Goal: Task Accomplishment & Management: Manage account settings

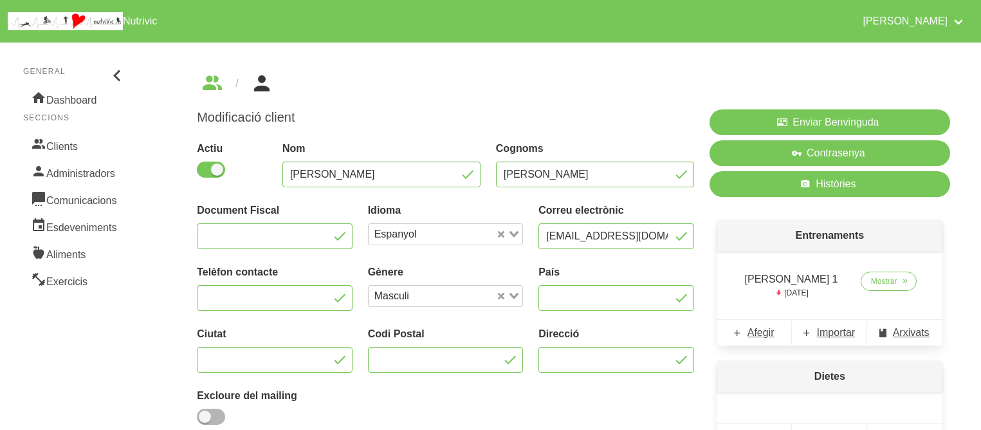
scroll to position [176, 0]
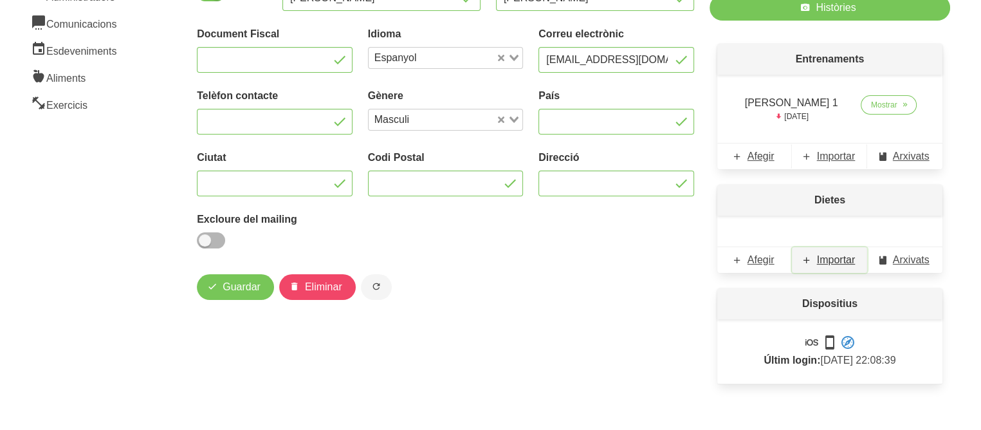
click at [847, 262] on span "Importar" at bounding box center [836, 259] width 39 height 15
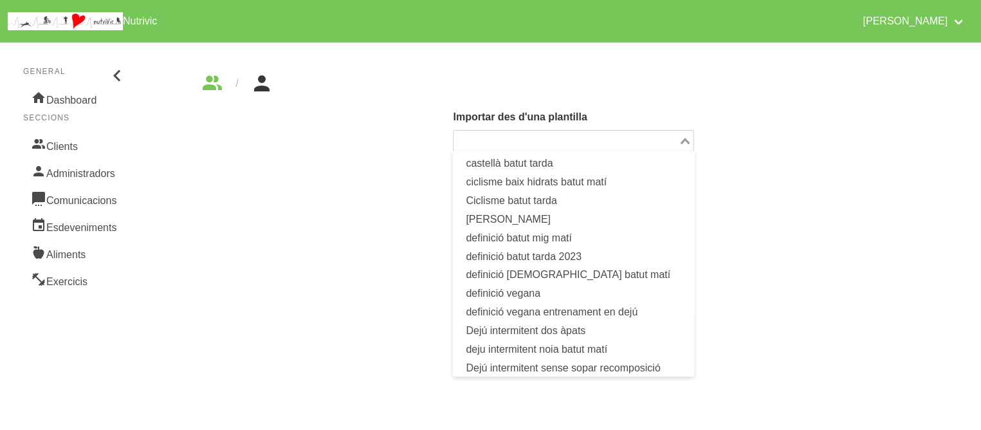
click at [644, 133] on input "Search for option" at bounding box center [566, 140] width 222 height 15
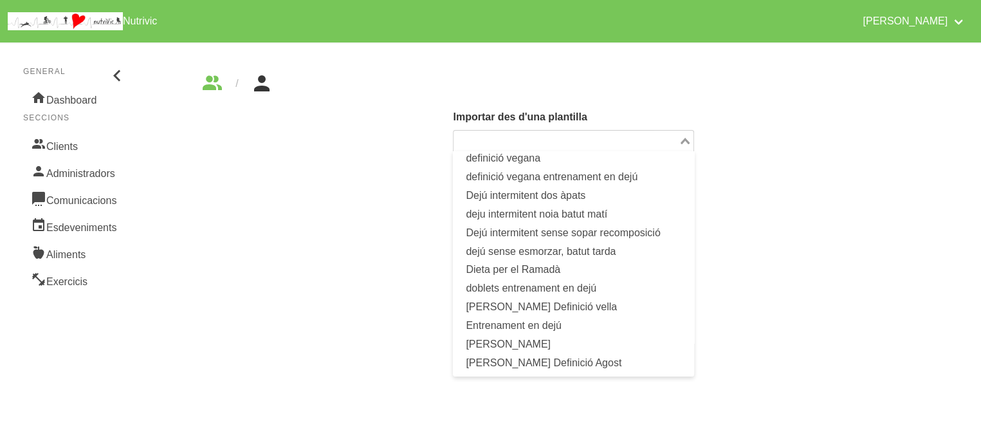
scroll to position [154, 0]
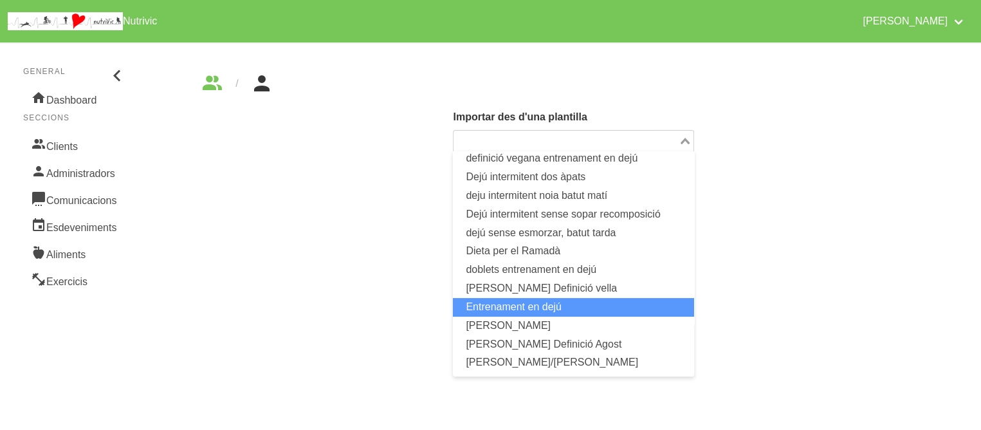
click at [554, 304] on li "Entrenament en dejú" at bounding box center [573, 307] width 241 height 19
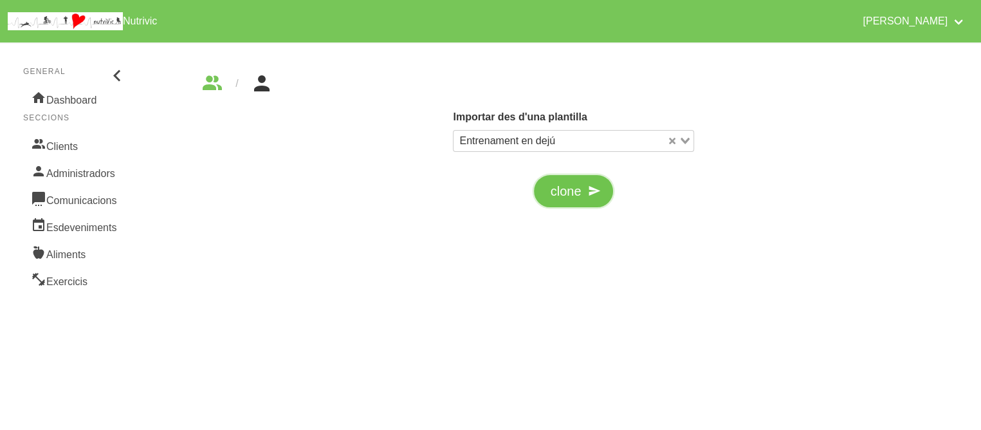
click at [561, 192] on span "clone" at bounding box center [566, 190] width 31 height 19
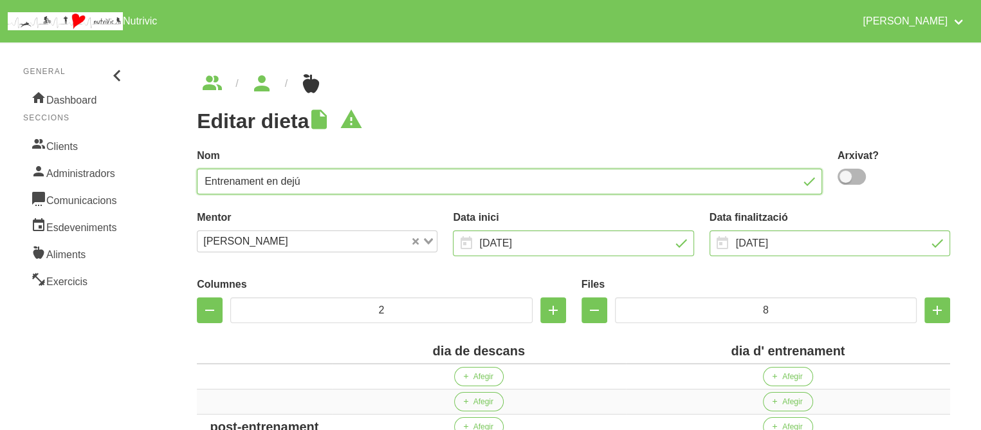
drag, startPoint x: 363, startPoint y: 182, endPoint x: 185, endPoint y: 171, distance: 178.5
type input "[PERSON_NAME]"
click at [849, 174] on span at bounding box center [851, 177] width 28 height 16
click at [846, 174] on input "checkbox" at bounding box center [841, 176] width 8 height 8
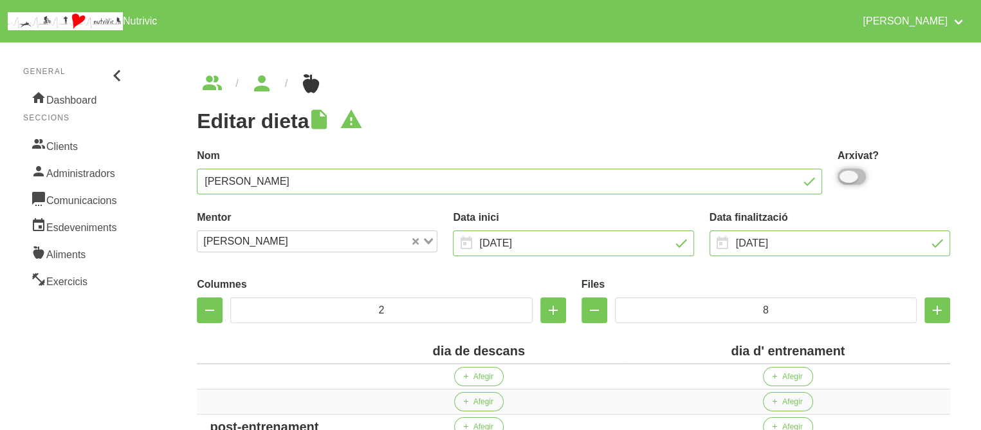
checkbox input "true"
click at [731, 143] on div "Nom [PERSON_NAME]" at bounding box center [509, 171] width 641 height 62
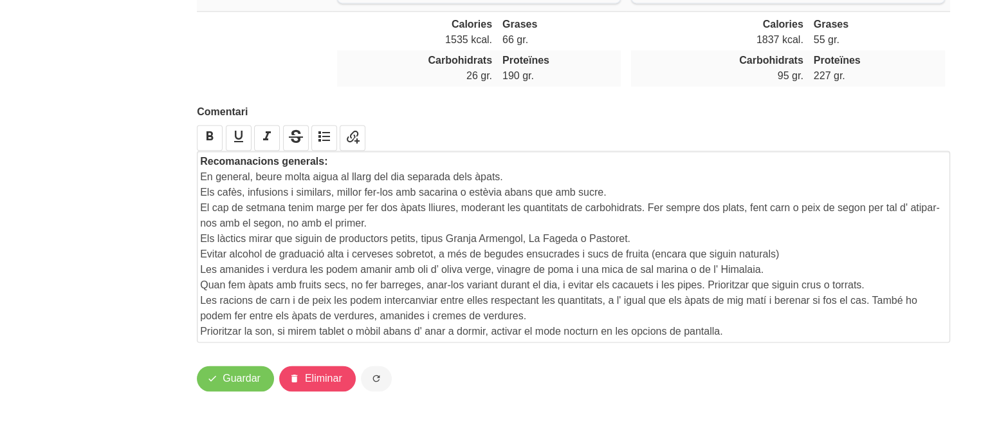
scroll to position [1912, 0]
click at [234, 372] on span "Guardar" at bounding box center [242, 377] width 38 height 15
drag, startPoint x: 738, startPoint y: 329, endPoint x: 738, endPoint y: 319, distance: 10.3
click at [738, 319] on div "Recomanacions generals: En general, beure molta aigua al llarg del dia separada…" at bounding box center [573, 246] width 747 height 185
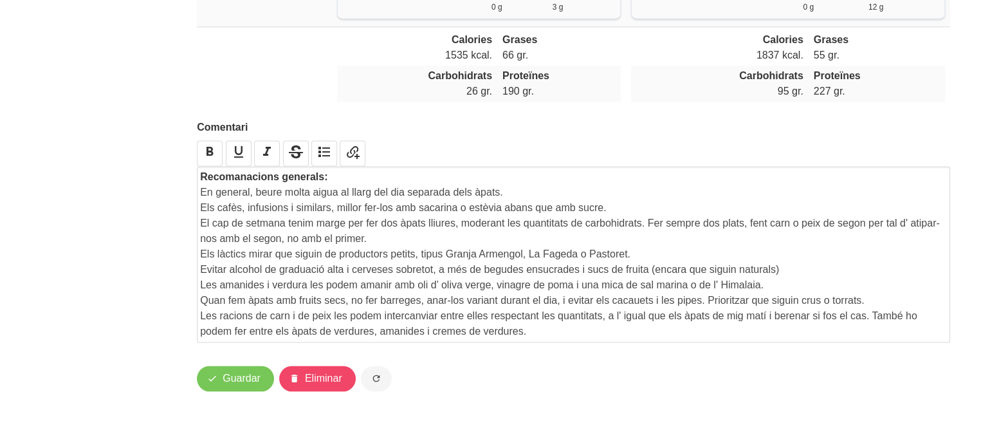
scroll to position [1896, 0]
click at [519, 192] on p "En general, beure molta aigua al llarg del dia separada dels àpats." at bounding box center [573, 192] width 747 height 15
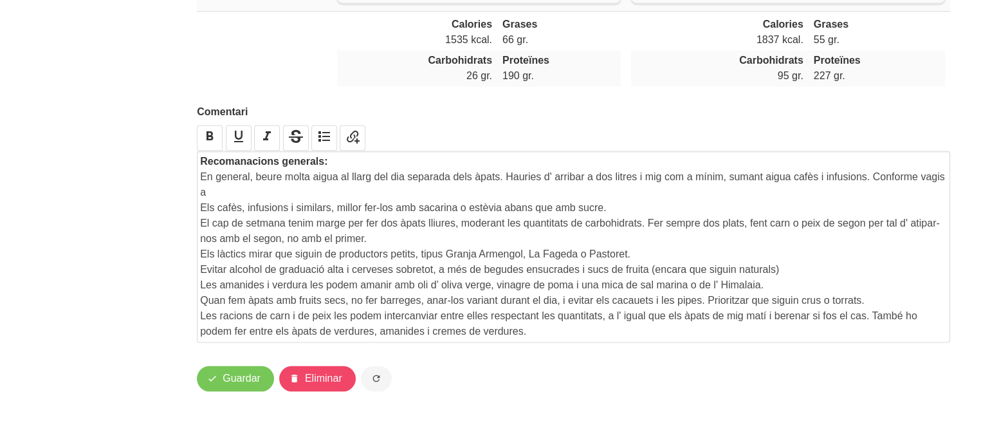
scroll to position [1912, 0]
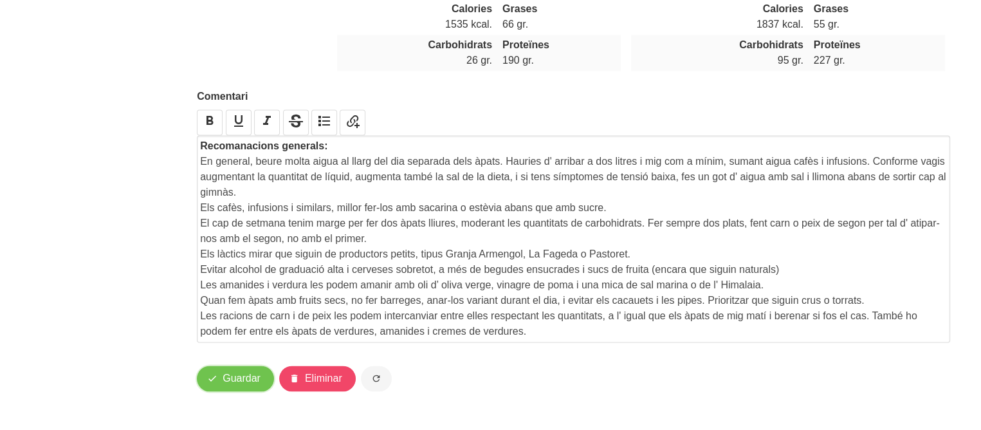
click at [233, 383] on button "Guardar" at bounding box center [235, 378] width 77 height 26
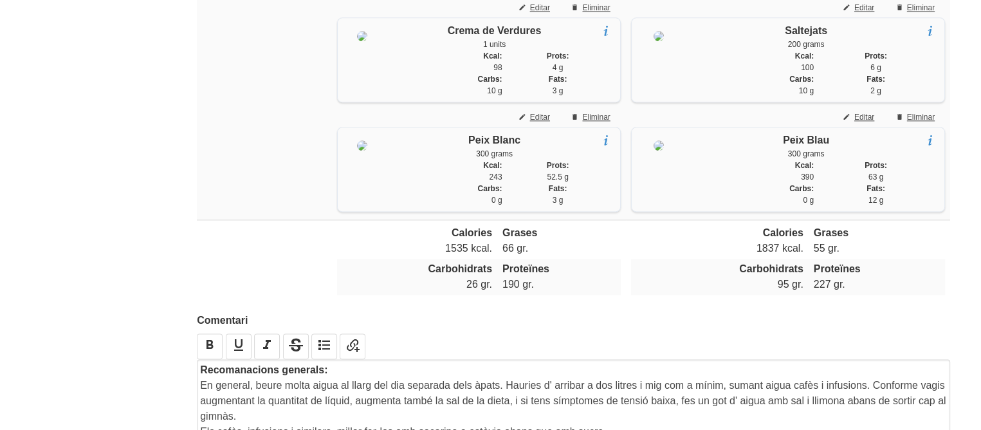
scroll to position [1654, 0]
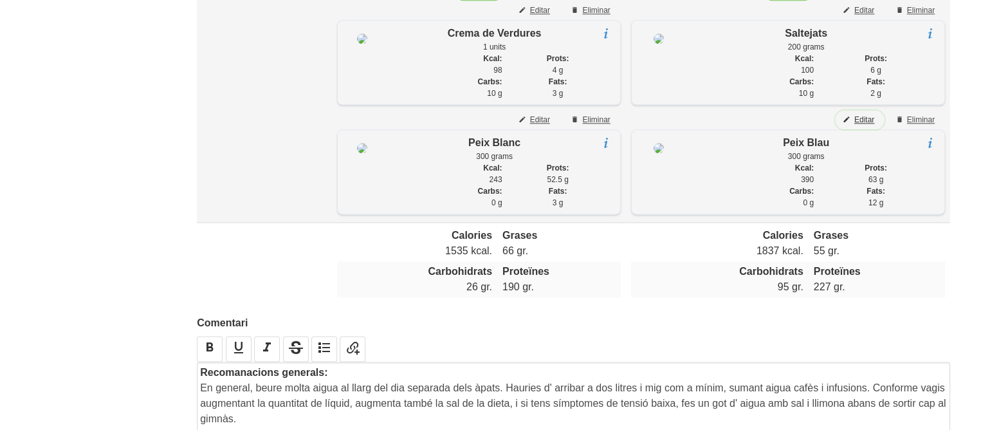
click at [865, 125] on span "Editar" at bounding box center [864, 120] width 20 height 12
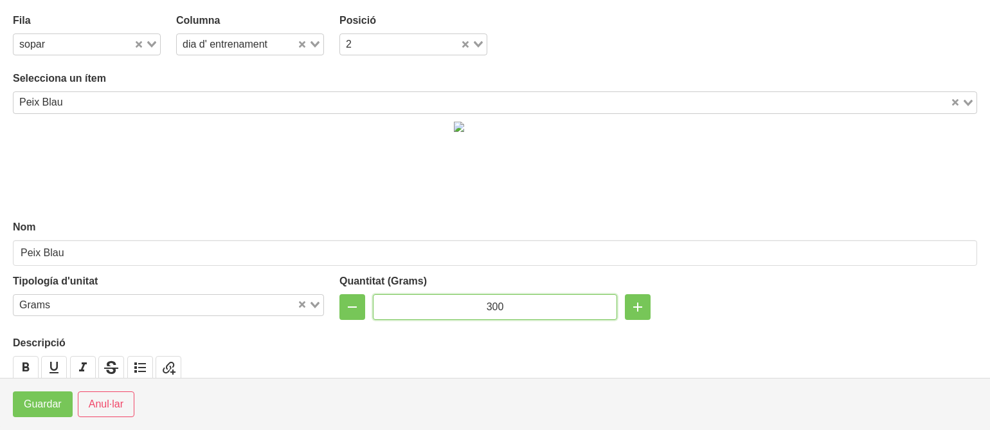
click at [488, 308] on input "300" at bounding box center [495, 307] width 244 height 26
type input "250"
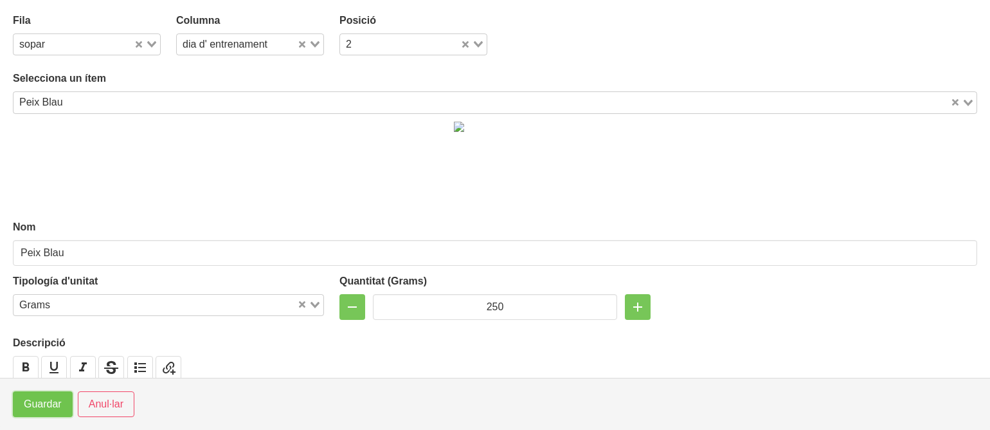
click at [31, 407] on span "Guardar" at bounding box center [43, 403] width 38 height 15
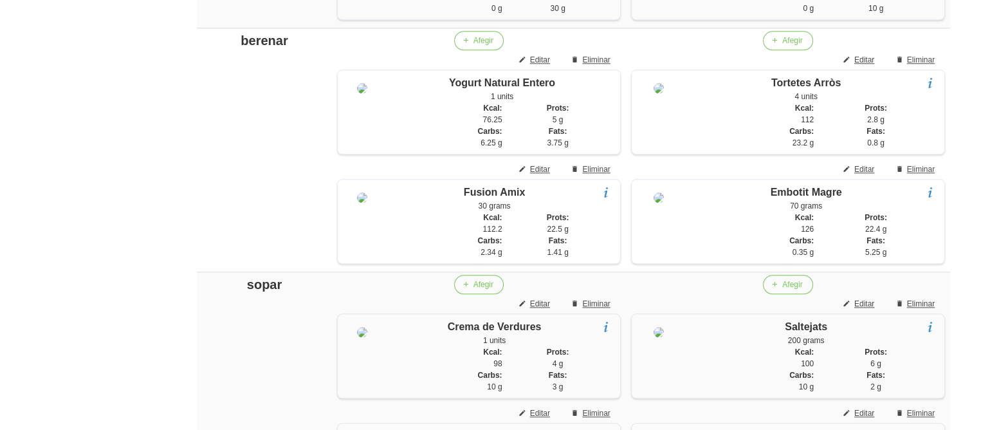
scroll to position [1346, 0]
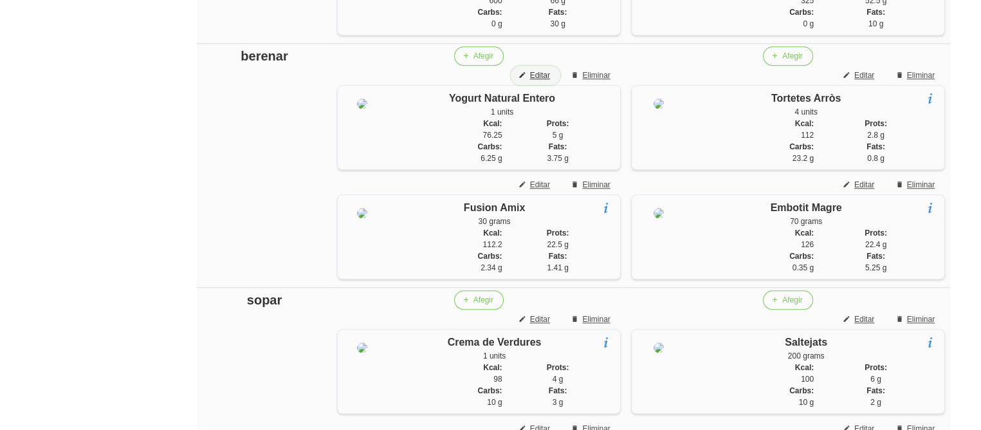
click at [544, 81] on span "Editar" at bounding box center [540, 75] width 20 height 12
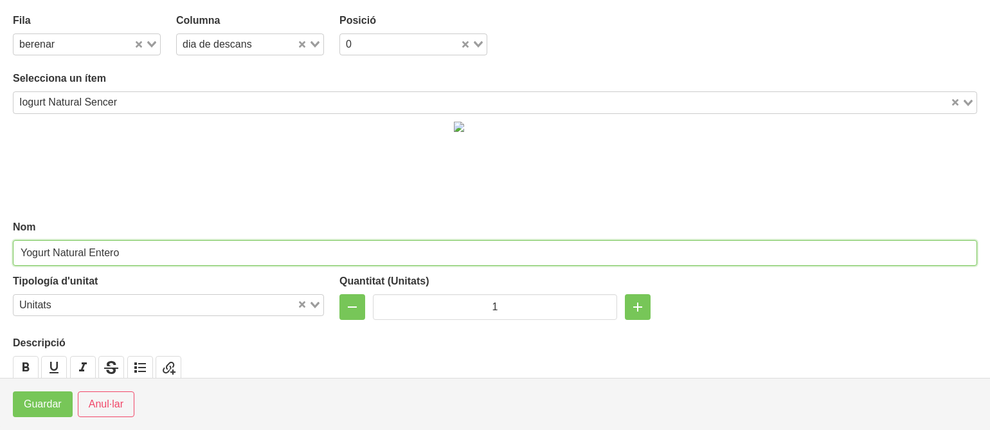
drag, startPoint x: 170, startPoint y: 255, endPoint x: 3, endPoint y: 241, distance: 168.5
click at [3, 241] on section "Fila berenar Loading... Columna dia de descans Loading... Posició 0 Loading... …" at bounding box center [495, 189] width 990 height 378
type input "Iogurt natural sencer o la mateixa quantitat de quèfir"
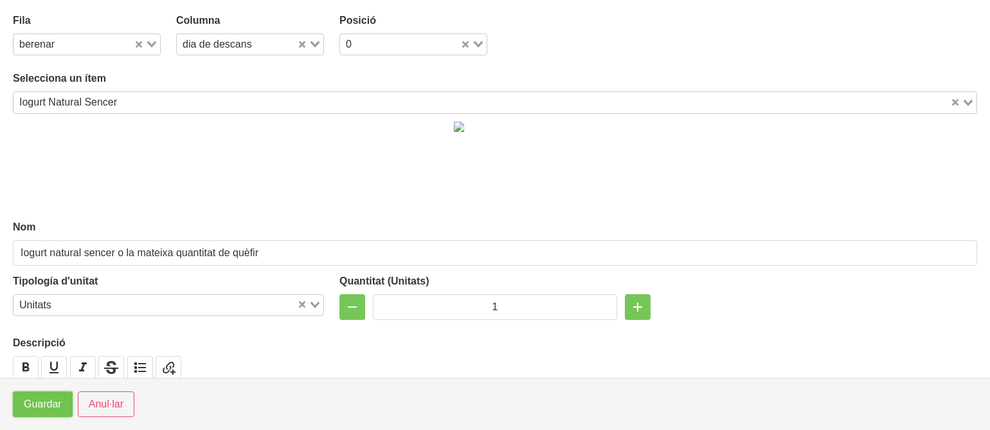
click at [54, 400] on span "Guardar" at bounding box center [43, 403] width 38 height 15
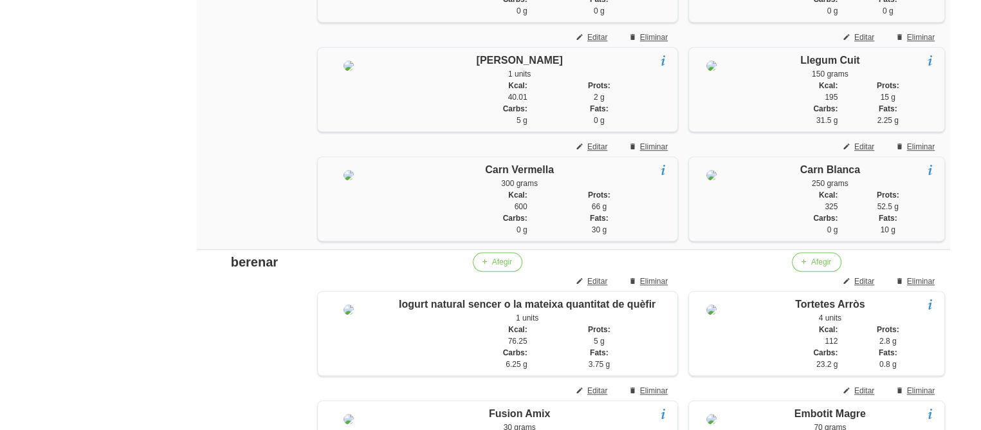
scroll to position [1114, 0]
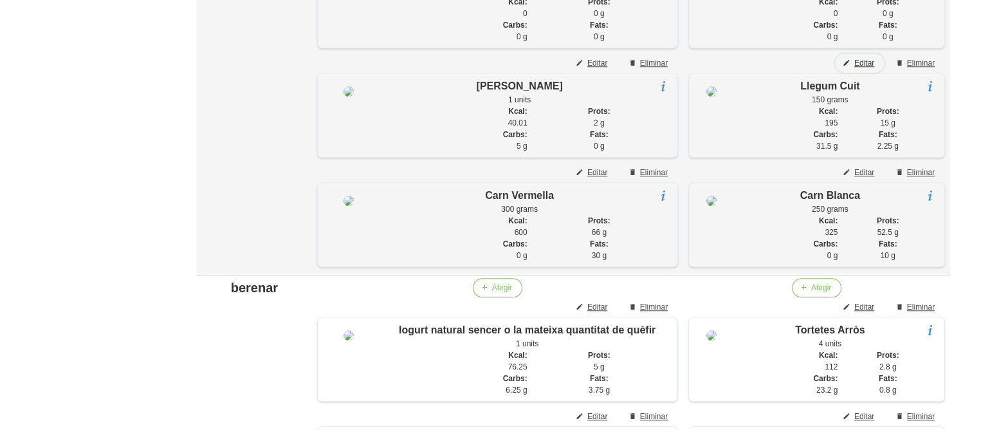
click at [864, 69] on span "Editar" at bounding box center [864, 63] width 20 height 12
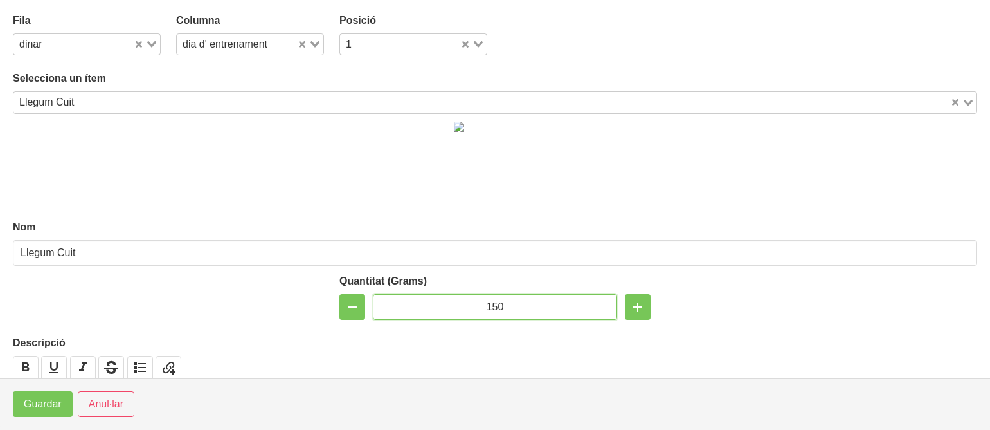
click at [483, 302] on input "150" at bounding box center [495, 307] width 244 height 26
type input "100"
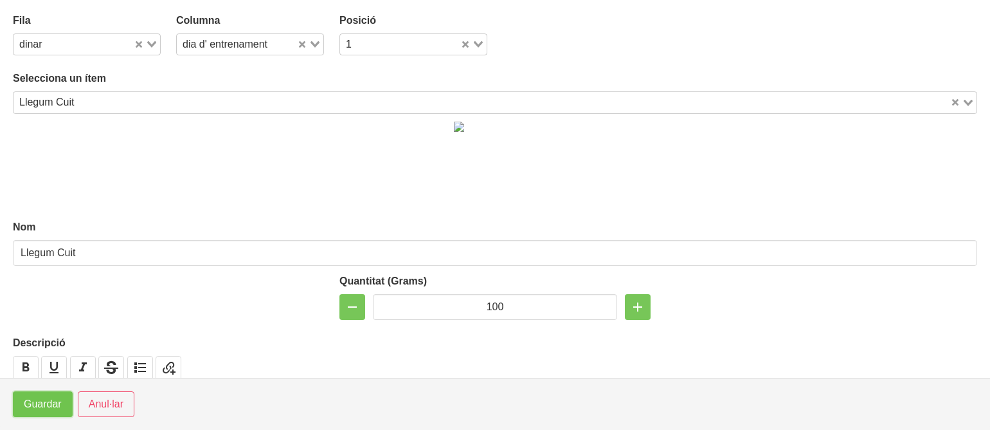
click at [41, 414] on button "Guardar" at bounding box center [43, 404] width 60 height 26
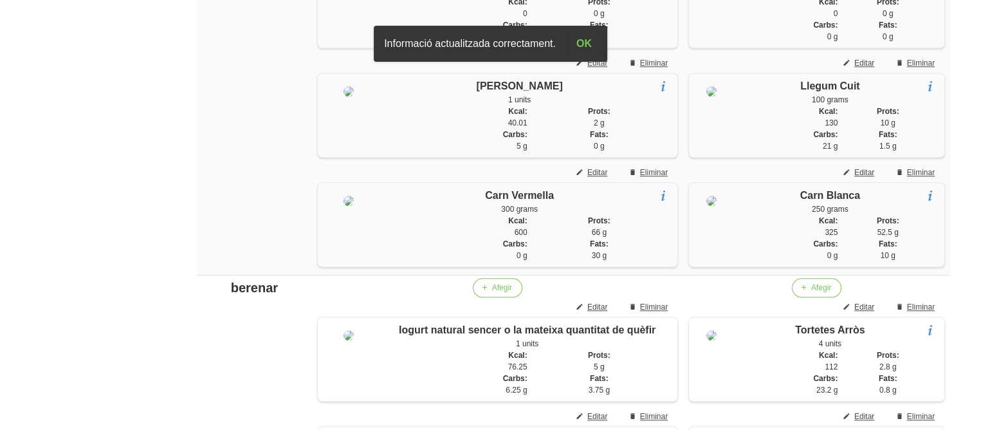
click at [57, 315] on aside "General Dashboard Seccions Clients Administradors Comunicacions Esdeveniments A…" at bounding box center [75, 59] width 166 height 2276
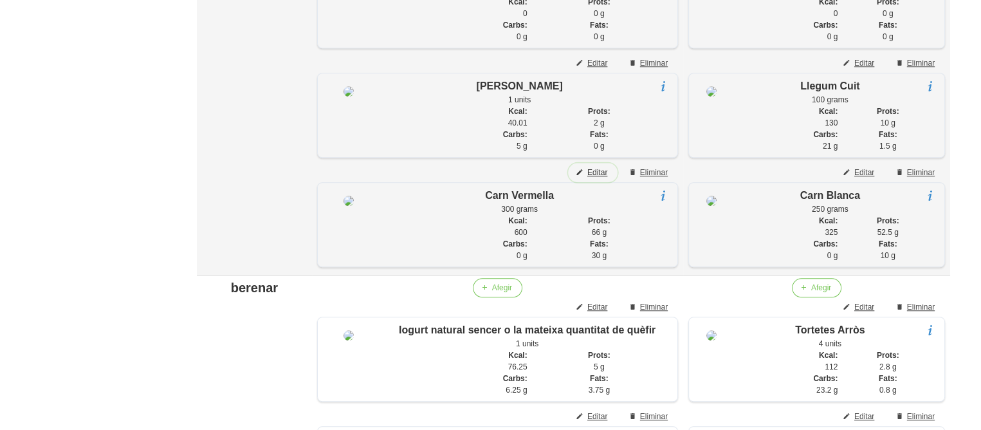
click at [589, 178] on span "Editar" at bounding box center [597, 173] width 20 height 12
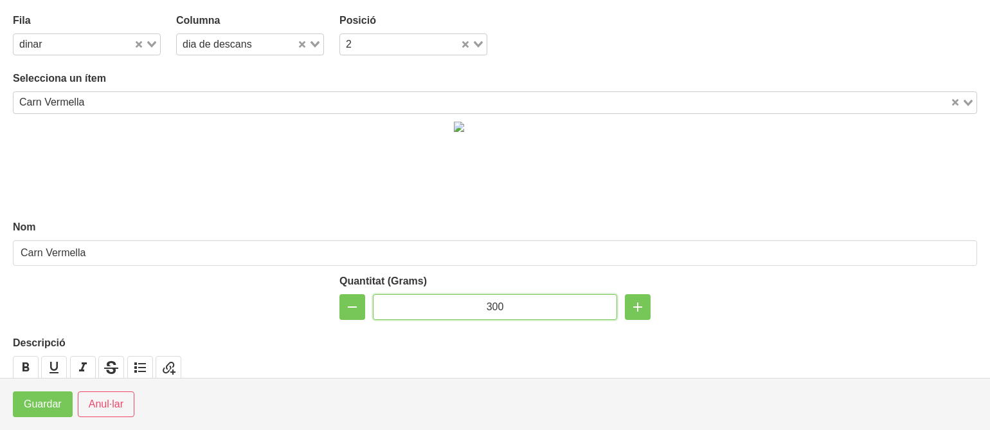
click at [491, 306] on input "300" at bounding box center [495, 307] width 244 height 26
type input "250"
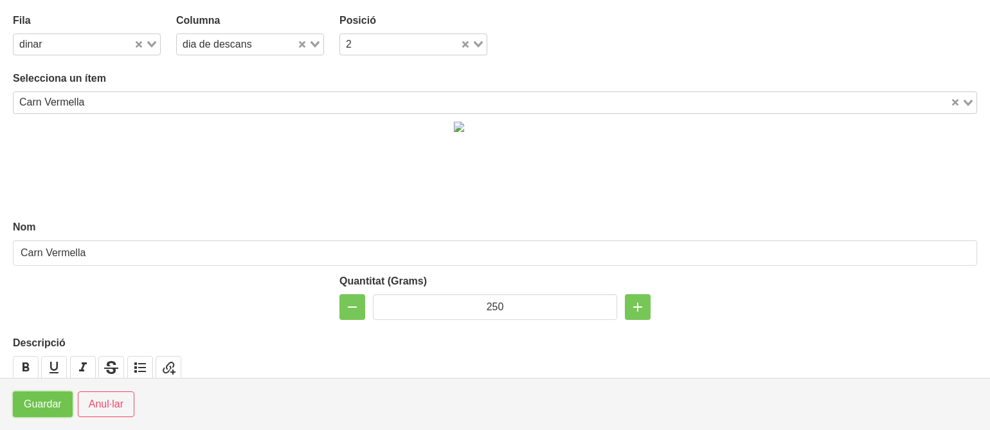
click at [42, 406] on span "Guardar" at bounding box center [43, 403] width 38 height 15
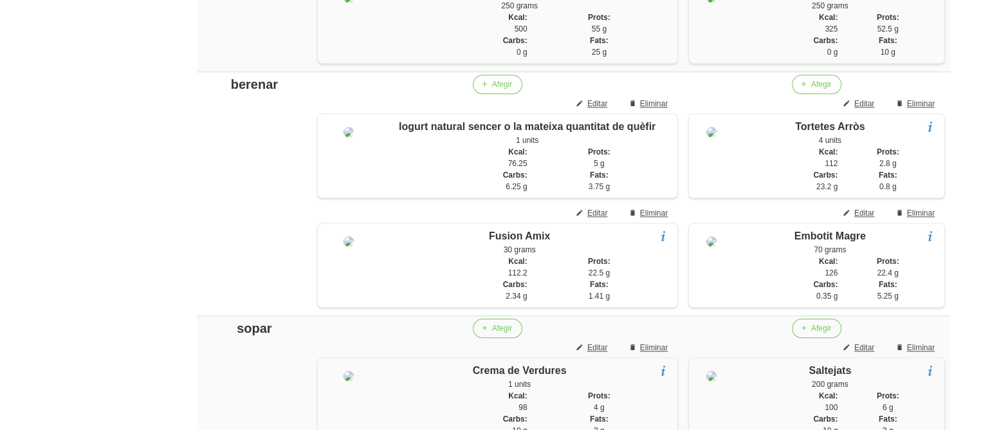
scroll to position [1320, 0]
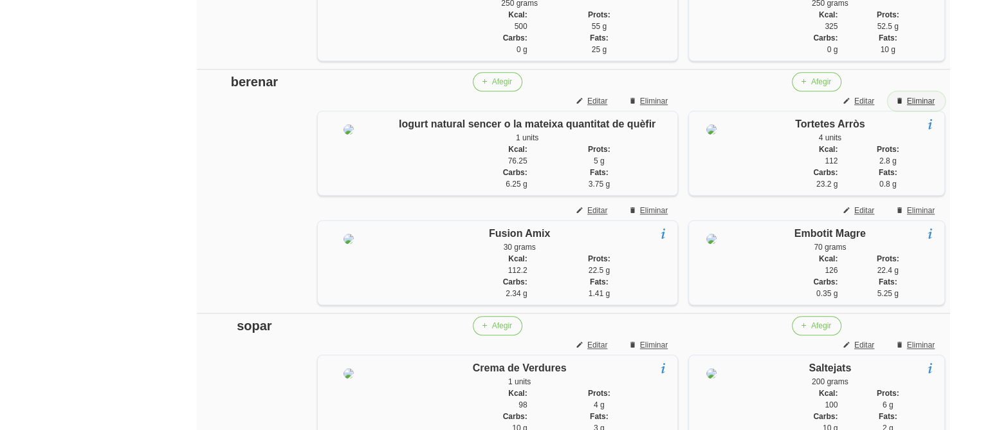
click at [911, 107] on span "Eliminar" at bounding box center [921, 101] width 28 height 12
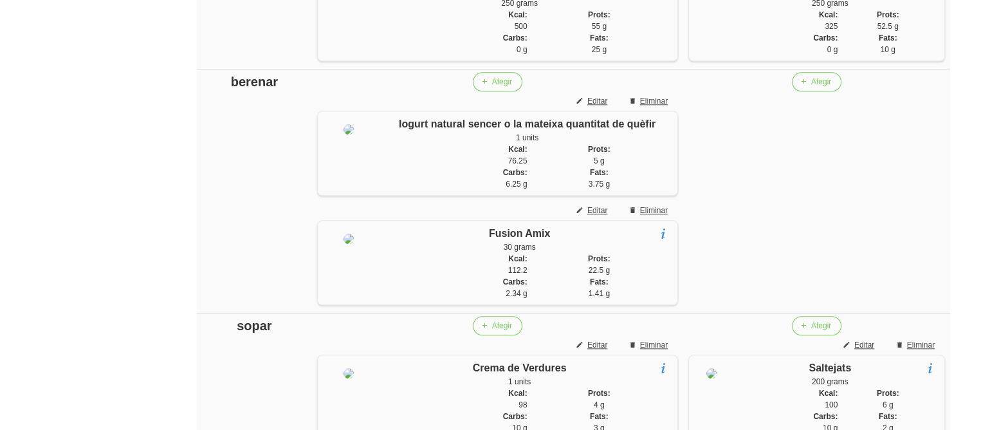
click at [886, 160] on td "Afegir" at bounding box center [816, 191] width 267 height 244
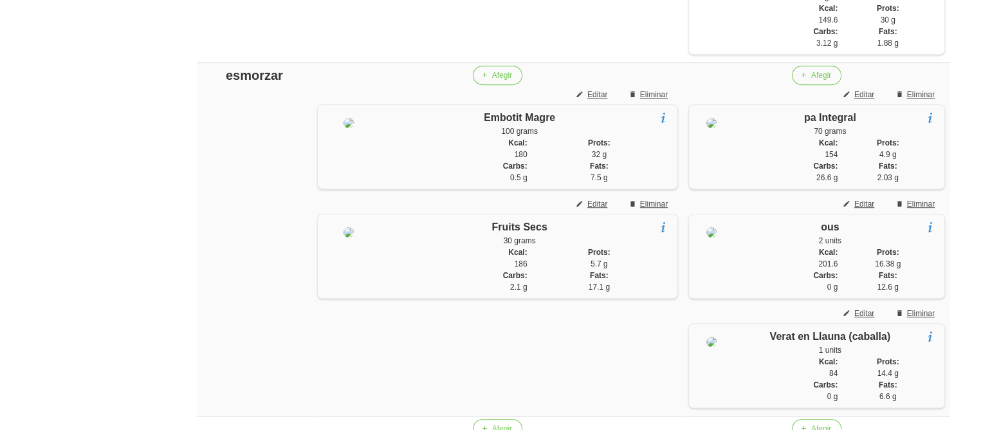
scroll to position [615, 0]
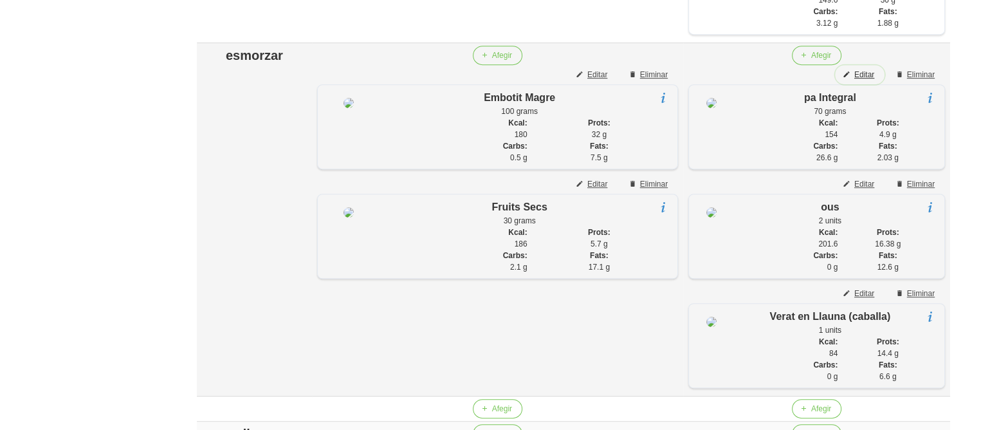
click at [864, 80] on span "Editar" at bounding box center [864, 75] width 20 height 12
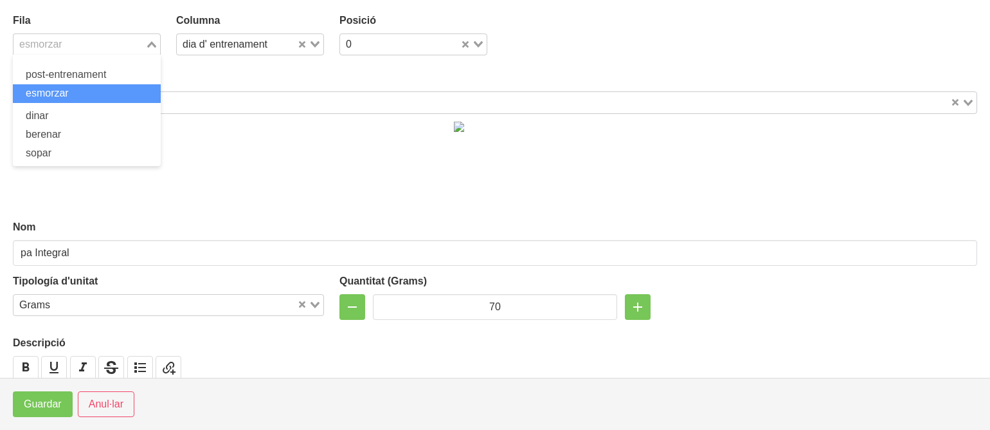
click at [75, 43] on input "Search for option" at bounding box center [79, 44] width 129 height 15
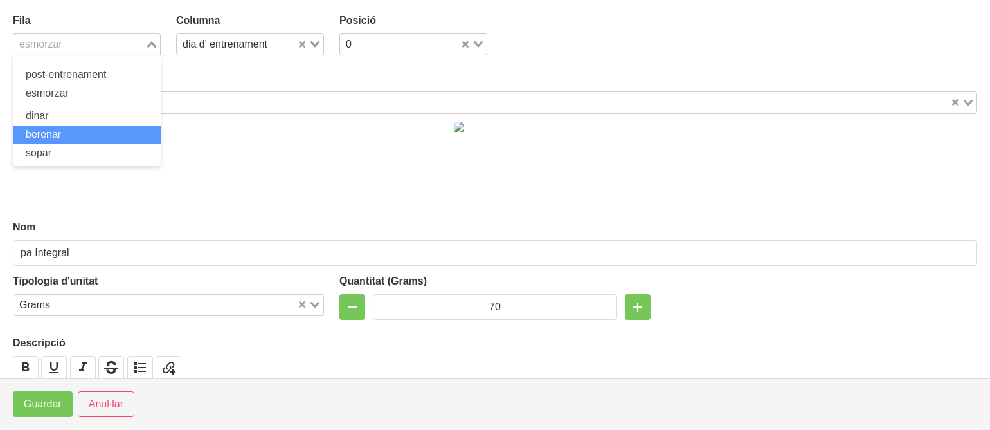
click at [46, 131] on span "berenar" at bounding box center [43, 134] width 35 height 11
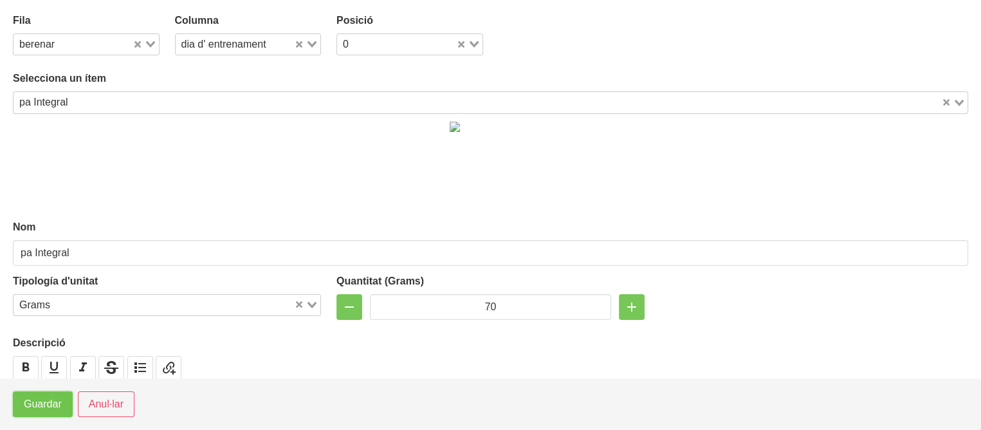
click at [43, 394] on button "Guardar" at bounding box center [43, 404] width 60 height 26
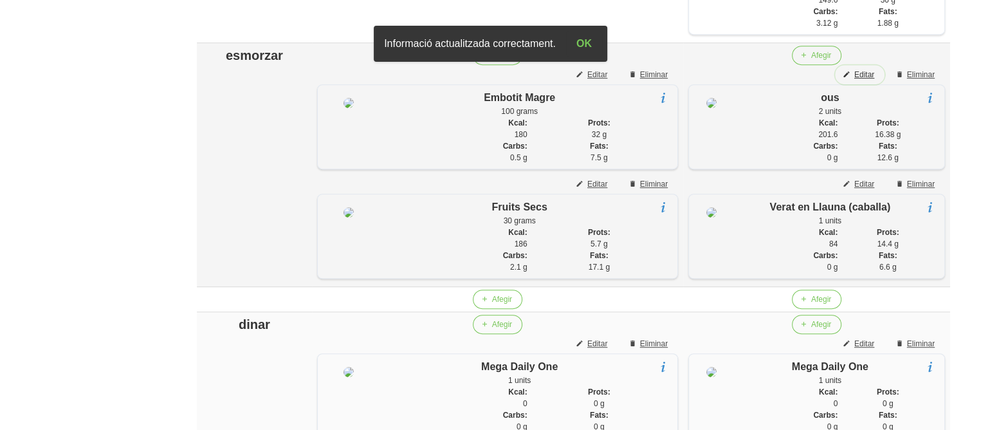
click at [862, 79] on button "Editar" at bounding box center [860, 74] width 50 height 19
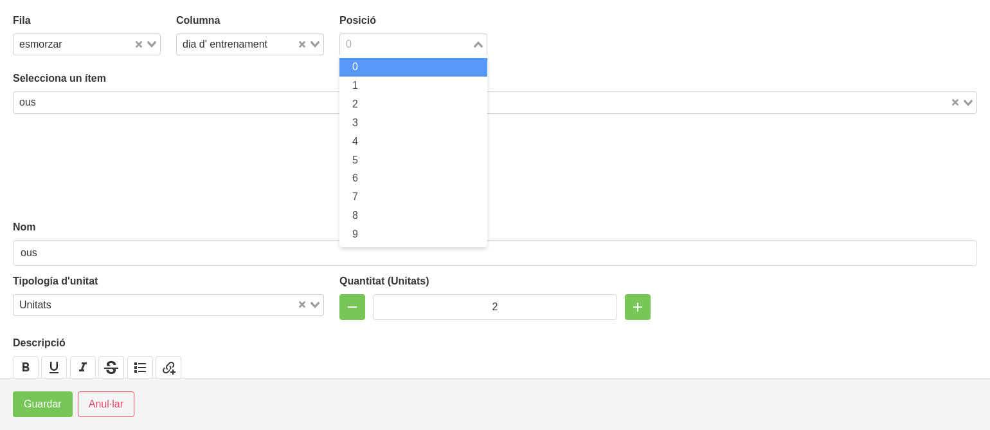
click at [387, 47] on input "Search for option" at bounding box center [406, 44] width 129 height 15
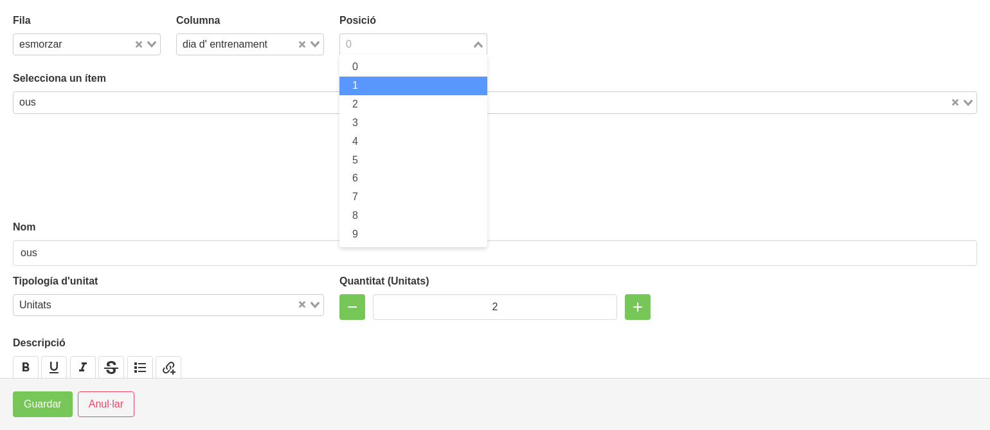
click at [378, 87] on li "1" at bounding box center [414, 86] width 148 height 19
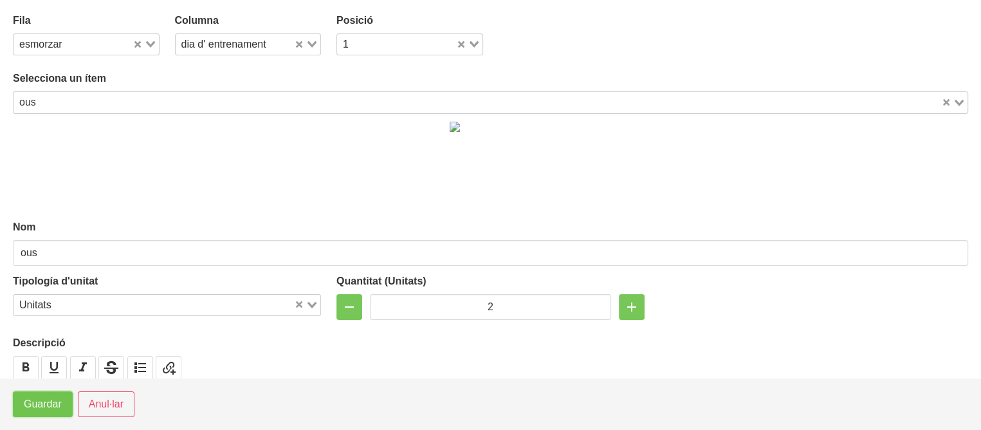
click at [53, 402] on span "Guardar" at bounding box center [43, 403] width 38 height 15
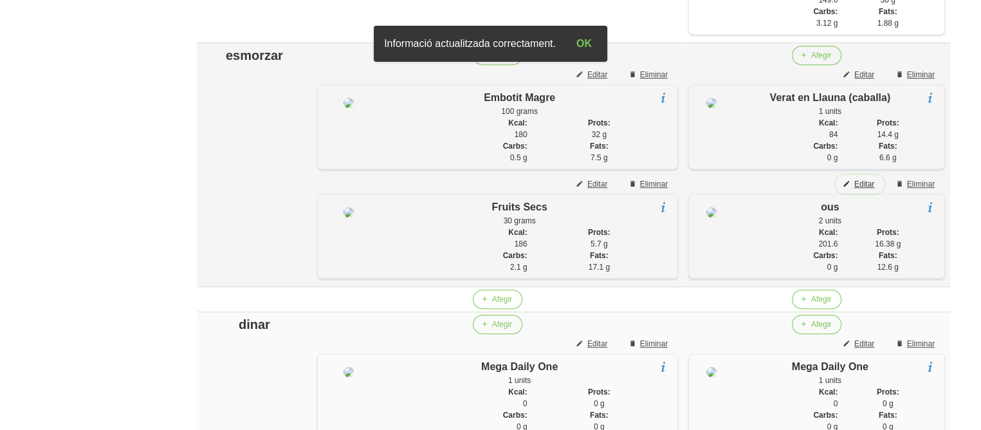
click at [853, 194] on button "Editar" at bounding box center [860, 183] width 50 height 19
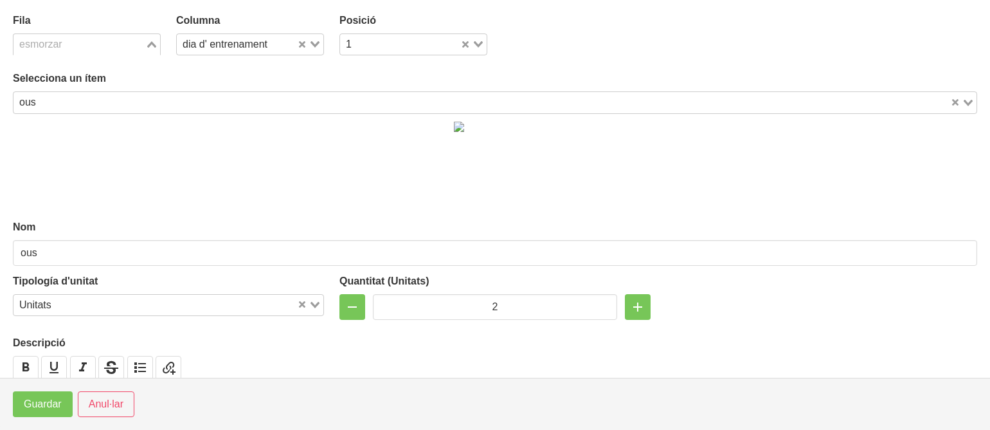
click at [100, 42] on input "Search for option" at bounding box center [79, 44] width 129 height 15
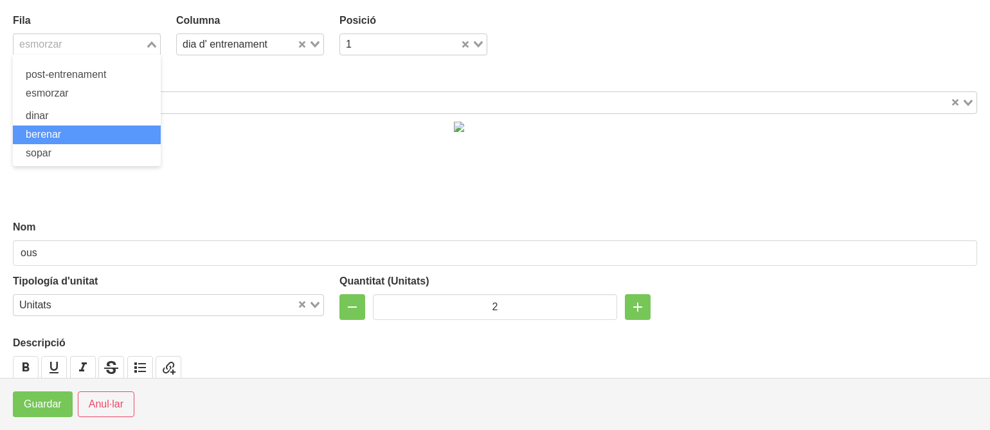
click at [72, 132] on li "berenar" at bounding box center [87, 134] width 148 height 19
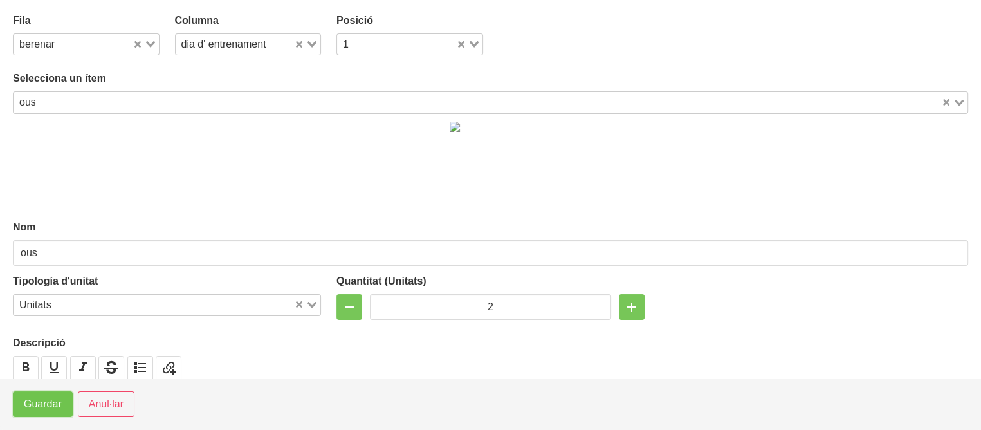
click at [43, 403] on span "Guardar" at bounding box center [43, 403] width 38 height 15
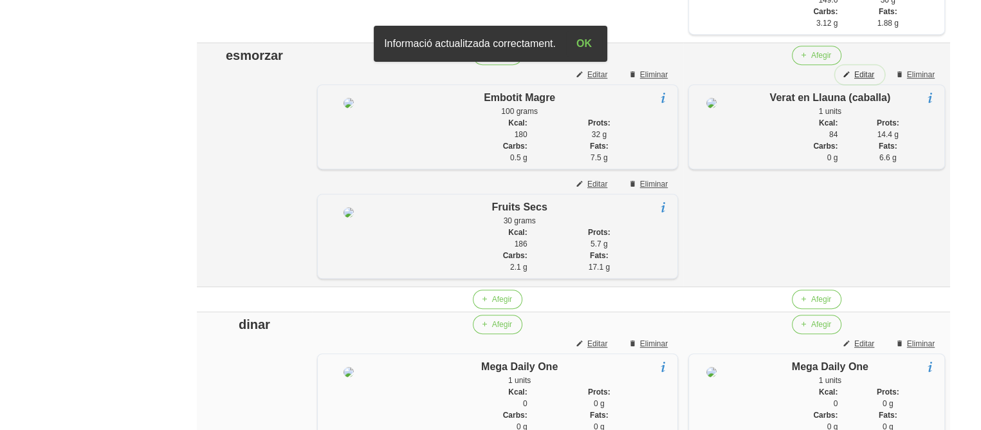
click at [857, 80] on span "Editar" at bounding box center [864, 75] width 20 height 12
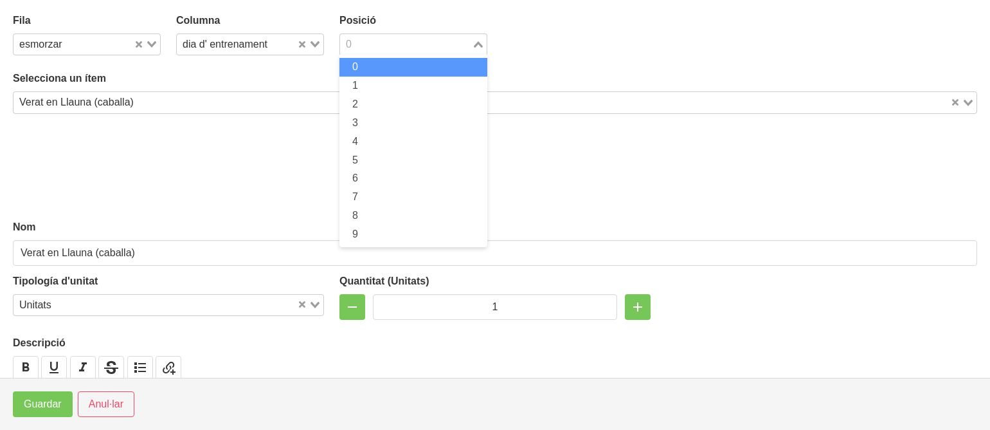
click at [352, 46] on input "Search for option" at bounding box center [406, 44] width 129 height 15
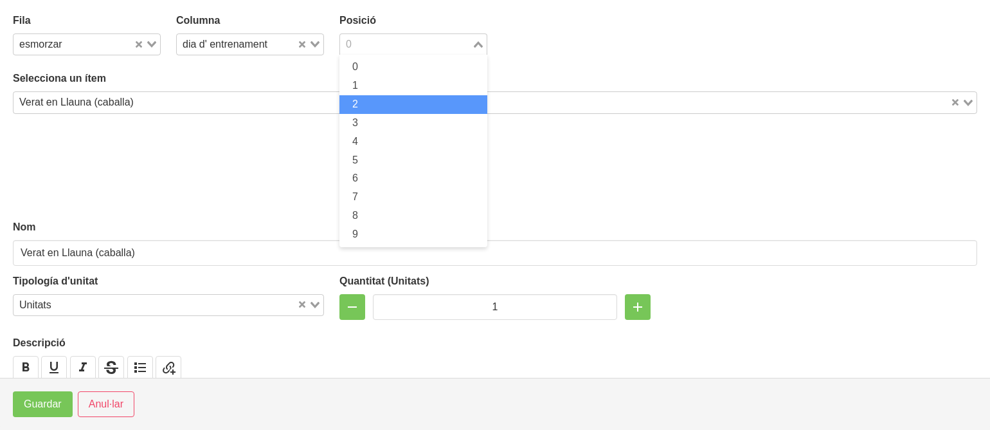
click at [354, 104] on span "2" at bounding box center [355, 103] width 6 height 11
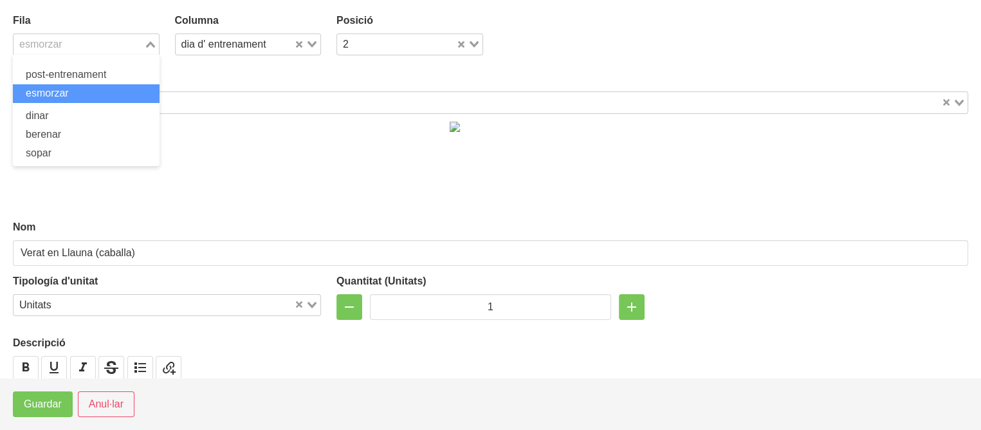
click at [118, 40] on input "Search for option" at bounding box center [79, 44] width 128 height 15
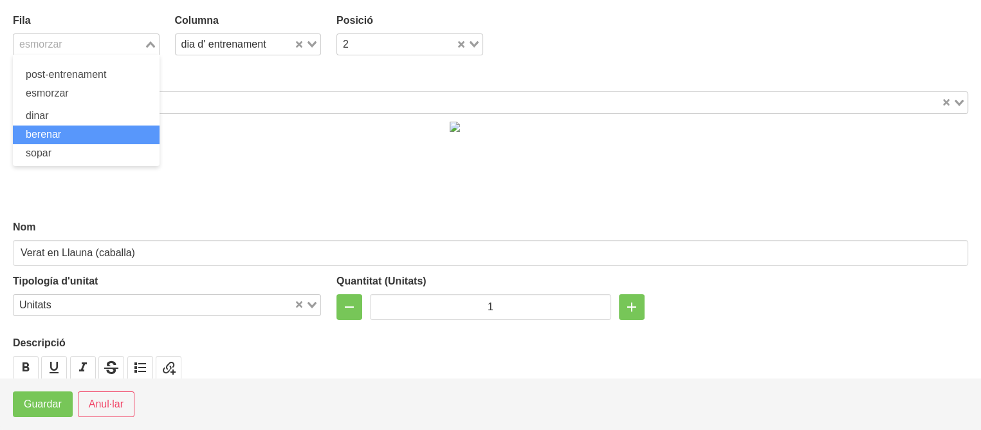
click at [76, 136] on li "berenar" at bounding box center [86, 134] width 147 height 19
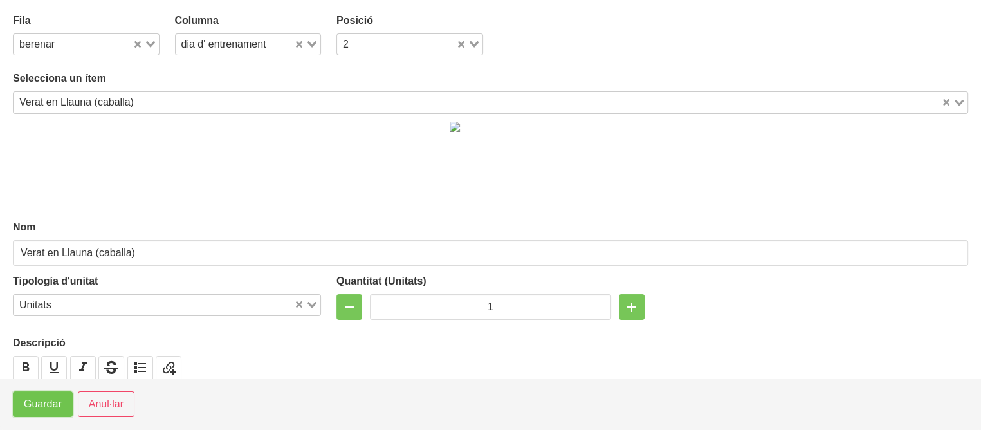
click at [44, 403] on span "Guardar" at bounding box center [43, 403] width 38 height 15
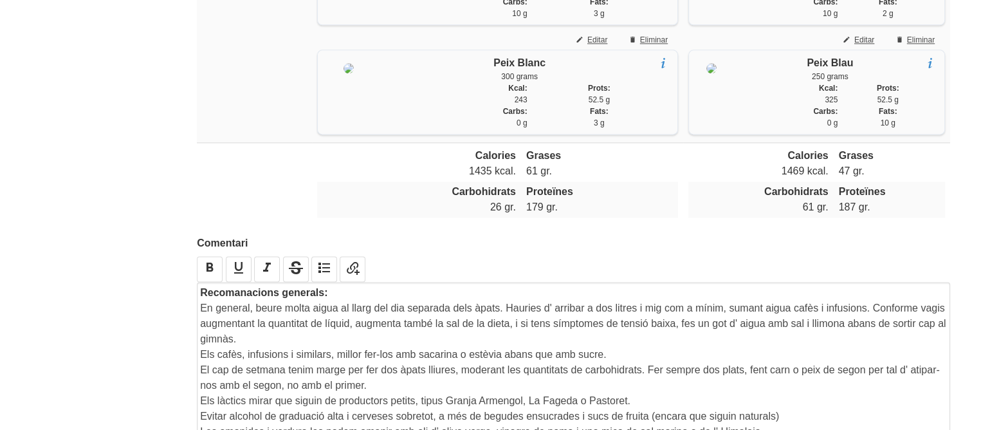
scroll to position [1731, 0]
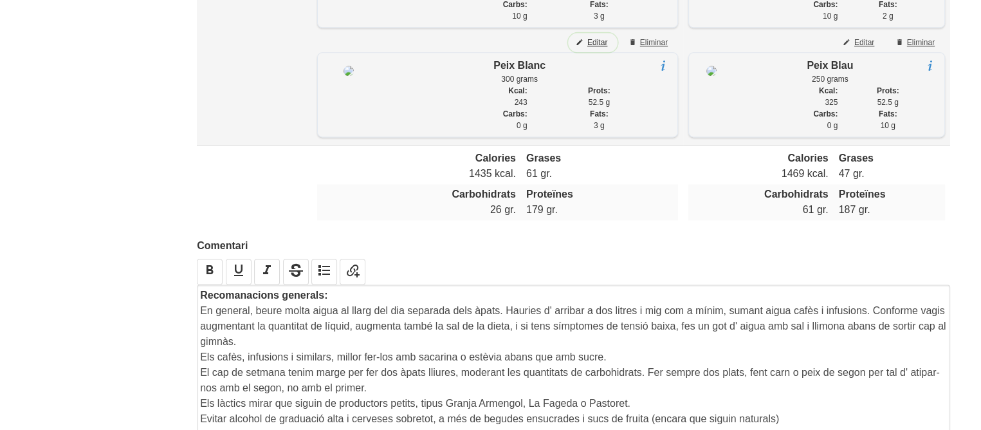
click at [588, 48] on span "Editar" at bounding box center [597, 43] width 20 height 12
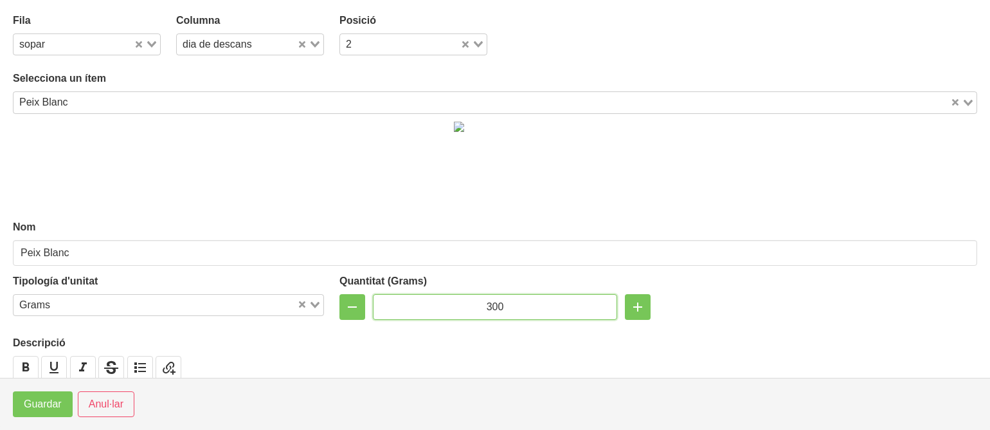
click at [495, 304] on input "300" at bounding box center [495, 307] width 244 height 26
type input "250"
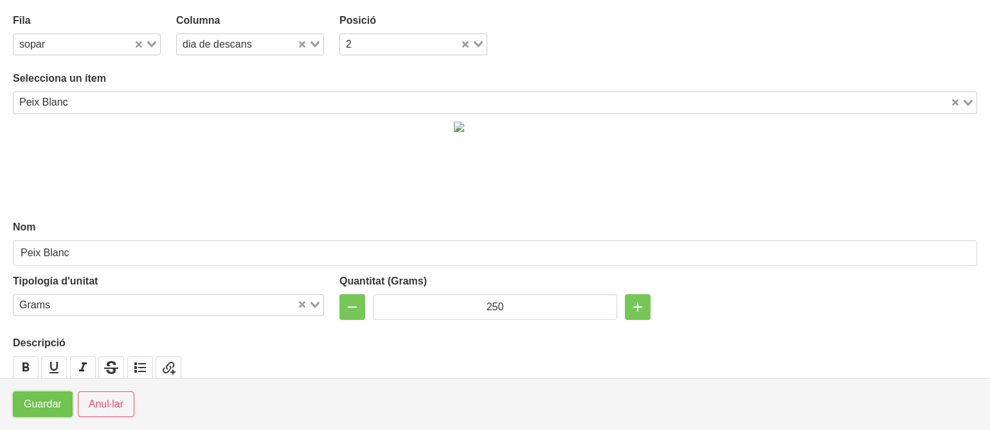
click at [35, 403] on span "Guardar" at bounding box center [43, 403] width 38 height 15
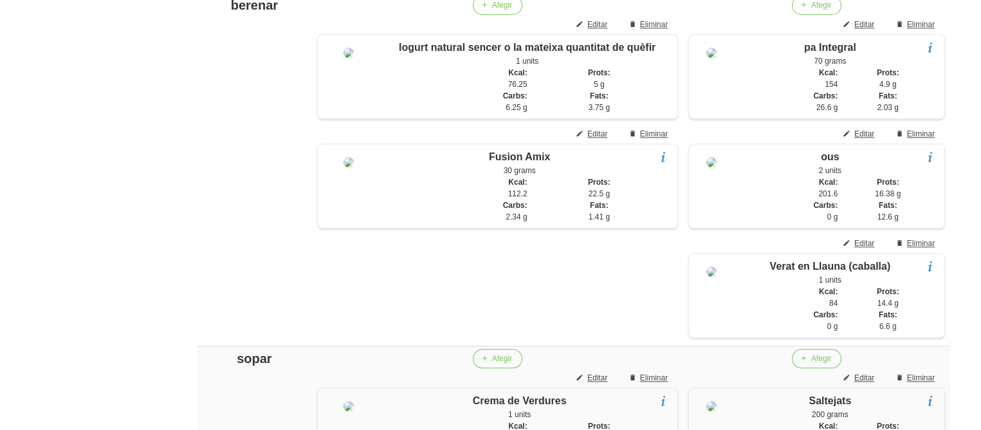
scroll to position [1284, 0]
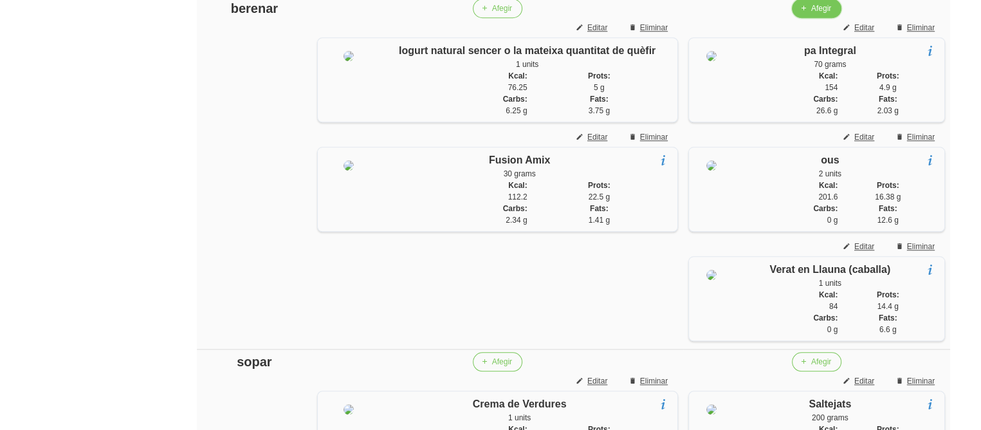
click at [813, 14] on span "Afegir" at bounding box center [821, 9] width 20 height 12
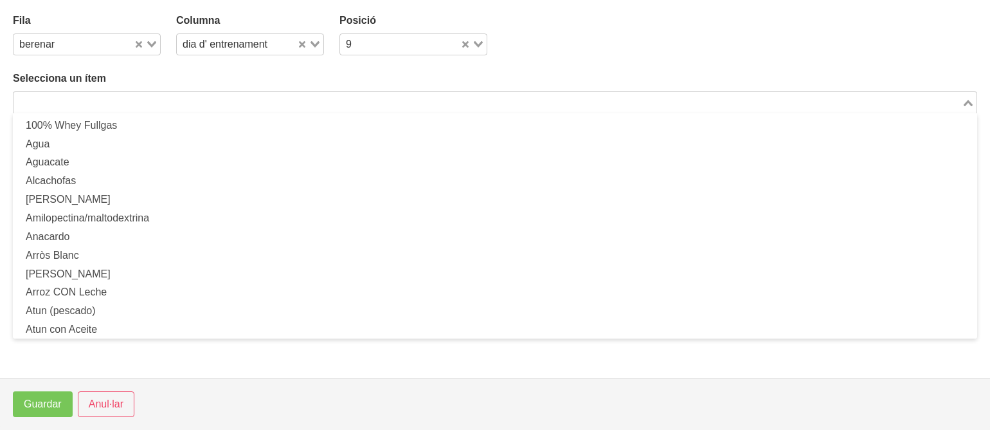
click at [165, 109] on input "Search for option" at bounding box center [488, 102] width 946 height 15
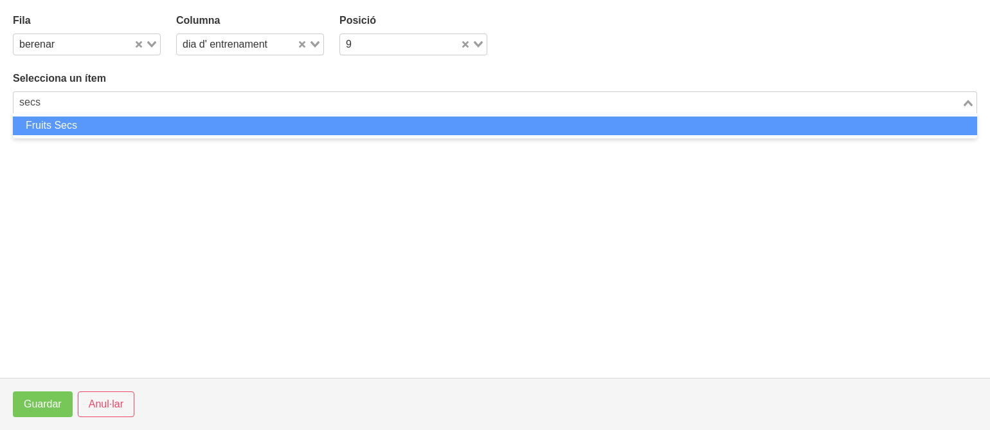
click at [143, 125] on li "Fruits Secs" at bounding box center [495, 125] width 965 height 19
type input "secs"
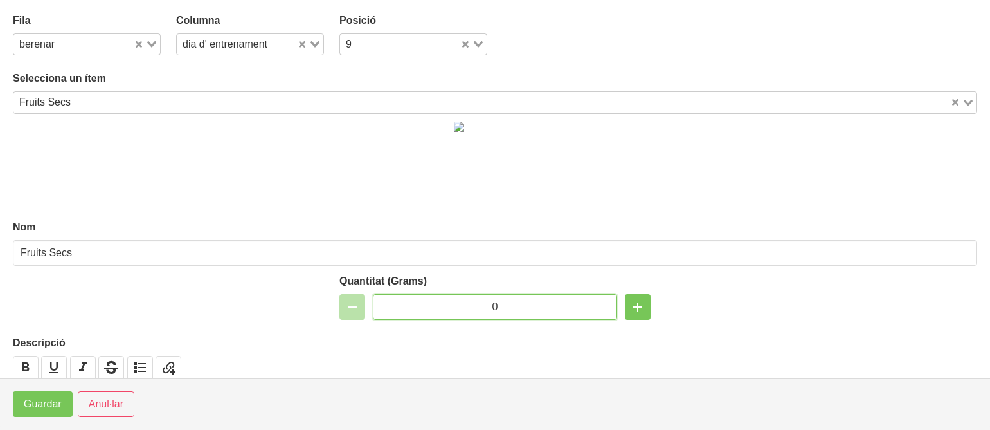
drag, startPoint x: 499, startPoint y: 299, endPoint x: 464, endPoint y: 304, distance: 35.1
click at [464, 304] on input "0" at bounding box center [495, 307] width 244 height 26
type input "30"
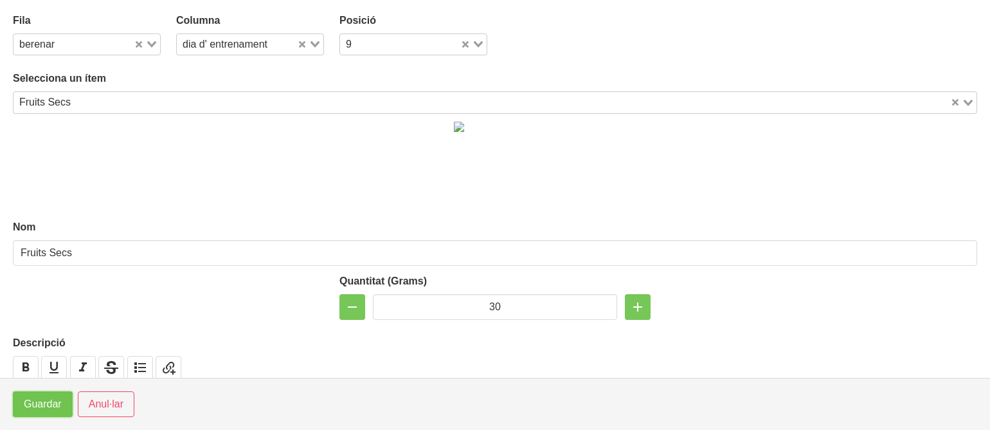
click at [26, 401] on span "Guardar" at bounding box center [43, 403] width 38 height 15
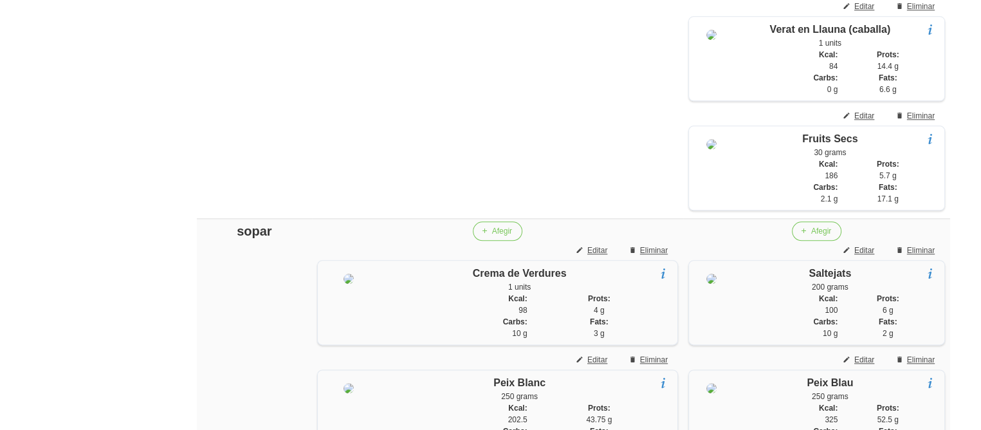
scroll to position [1520, 0]
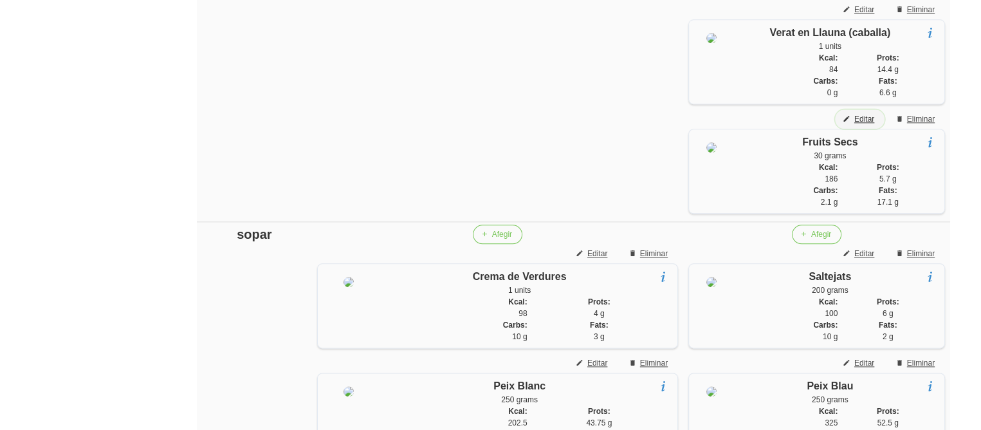
click at [858, 125] on span "Editar" at bounding box center [864, 119] width 20 height 12
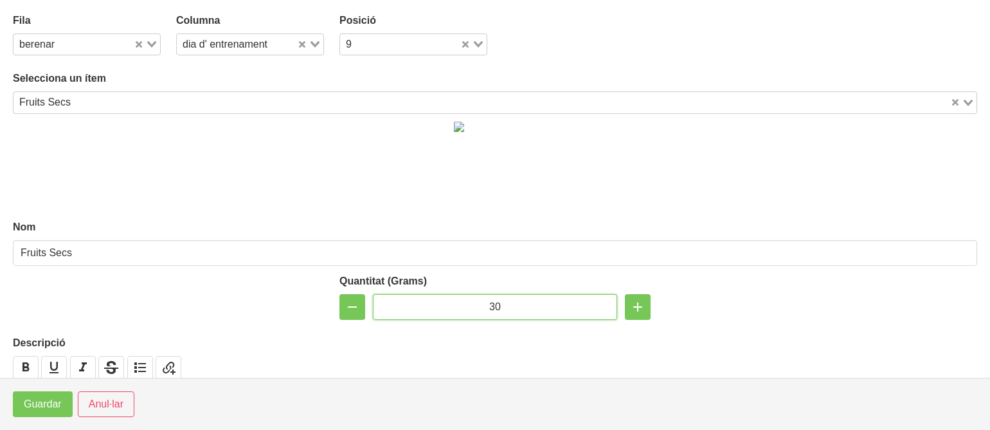
click at [493, 307] on input "30" at bounding box center [495, 307] width 244 height 26
type input "50"
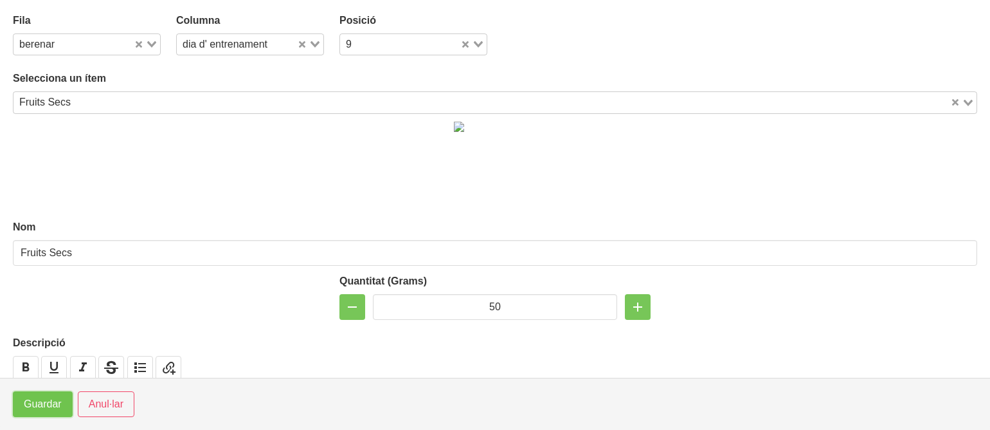
click at [53, 402] on span "Guardar" at bounding box center [43, 403] width 38 height 15
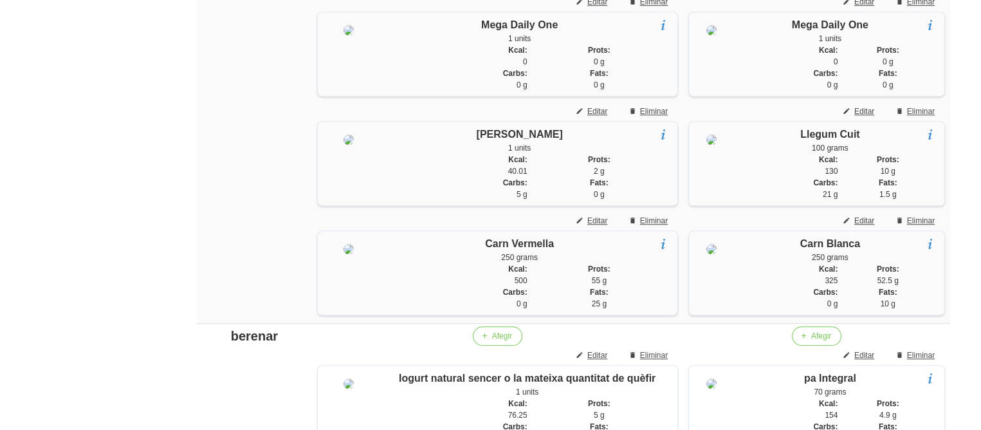
scroll to position [954, 0]
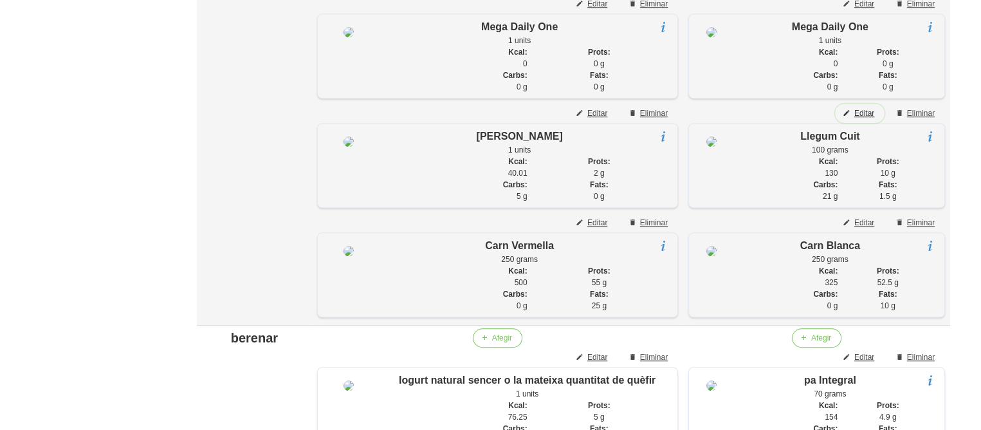
click at [865, 119] on span "Editar" at bounding box center [864, 113] width 20 height 12
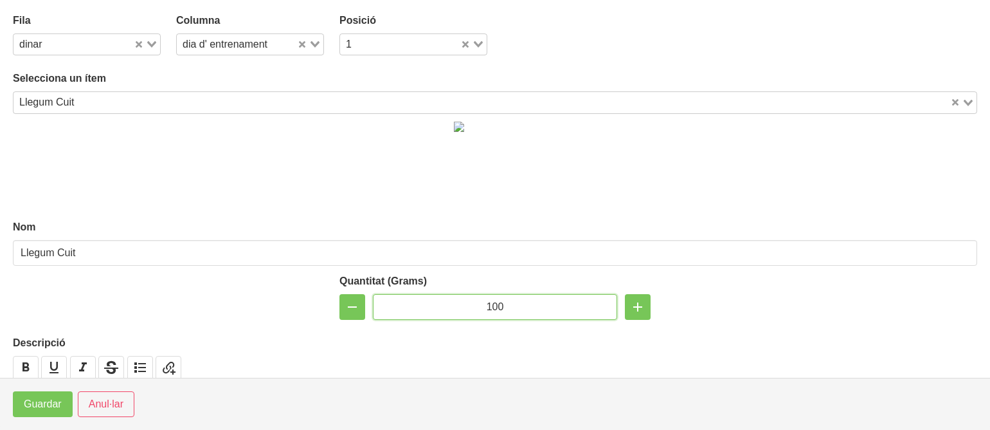
click at [495, 300] on input "100" at bounding box center [495, 307] width 244 height 26
type input "150"
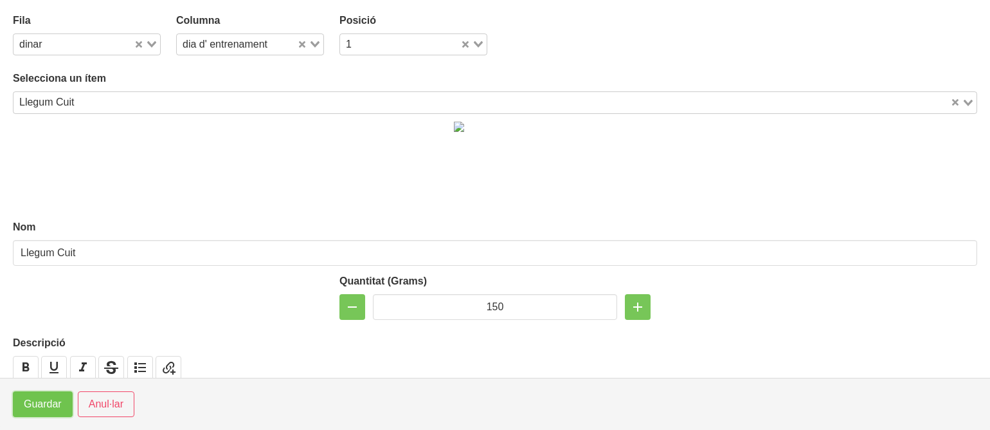
click at [51, 405] on span "Guardar" at bounding box center [43, 403] width 38 height 15
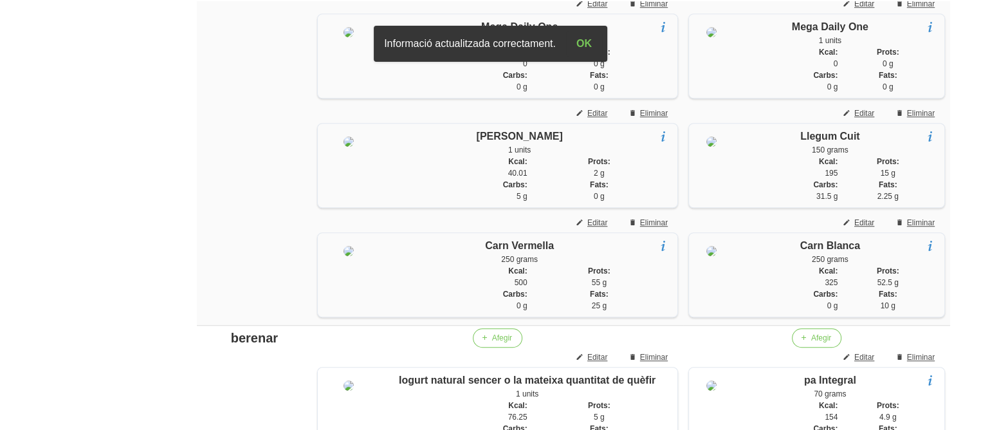
click at [141, 253] on aside "General Dashboard Seccions Clients Administradors Comunicacions Esdeveniments A…" at bounding box center [75, 272] width 166 height 2385
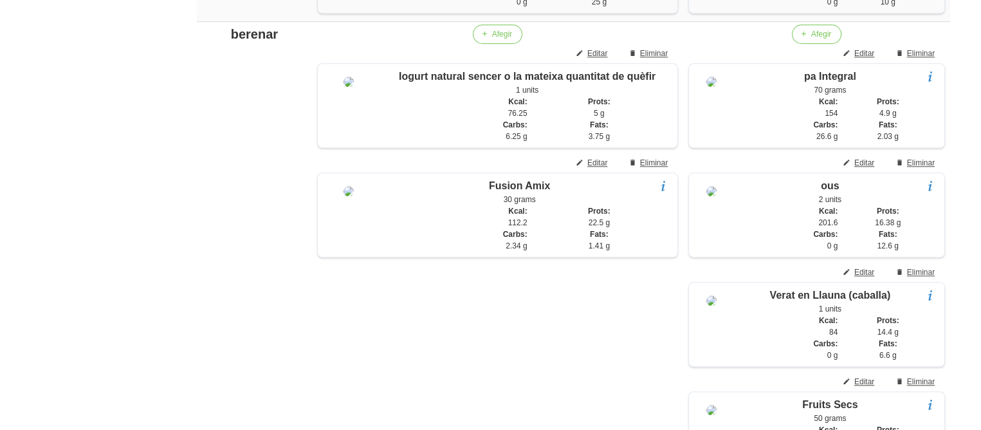
scroll to position [1140, 0]
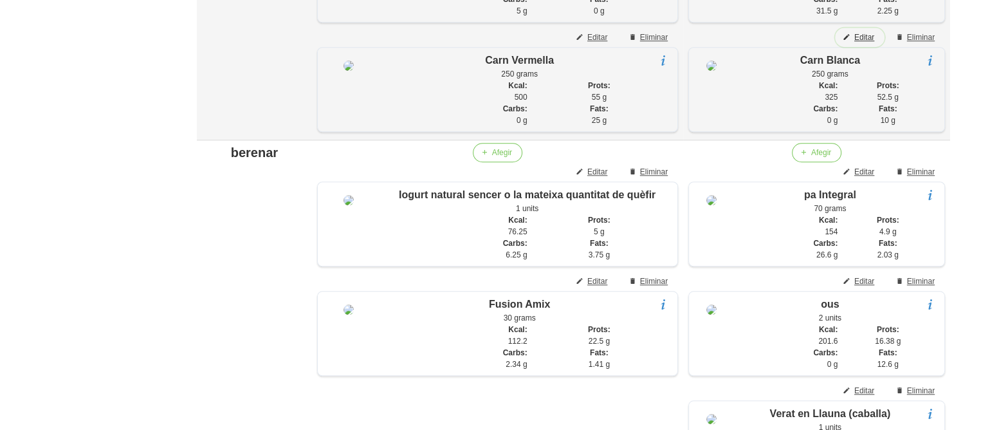
click at [869, 43] on span "Editar" at bounding box center [864, 38] width 20 height 12
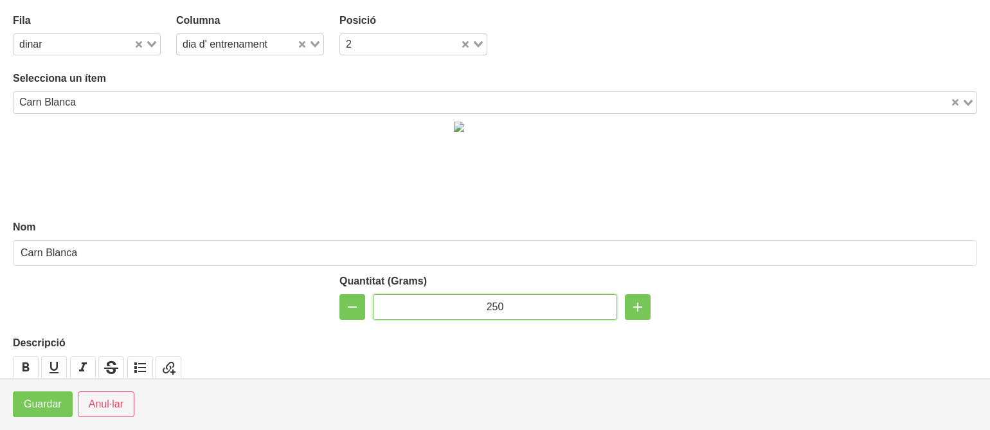
click at [490, 303] on input "250" at bounding box center [495, 307] width 244 height 26
type input "200"
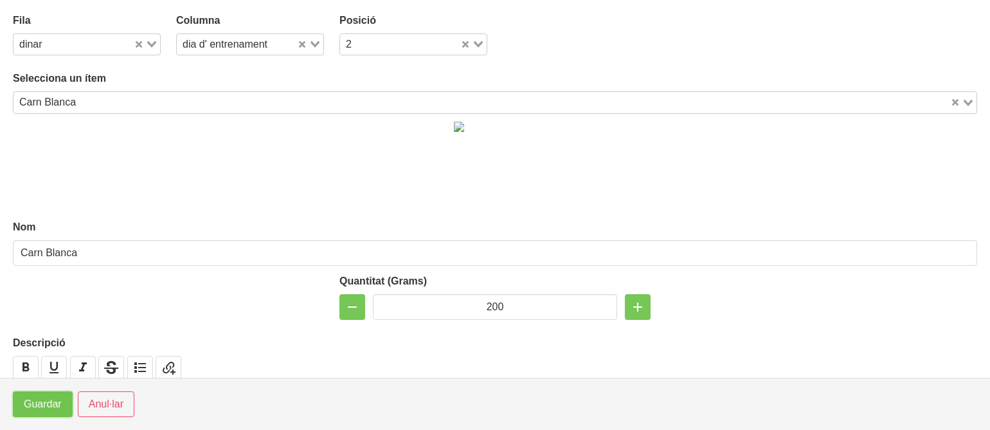
click at [44, 398] on span "Guardar" at bounding box center [43, 403] width 38 height 15
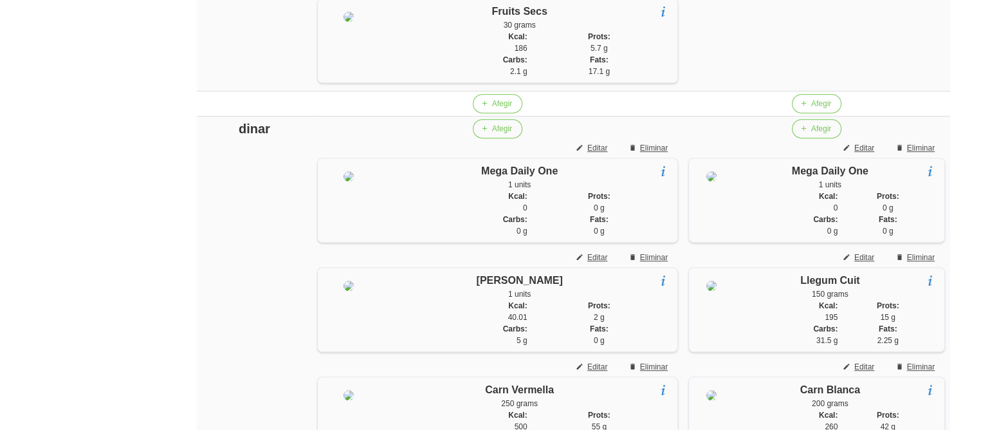
scroll to position [836, 0]
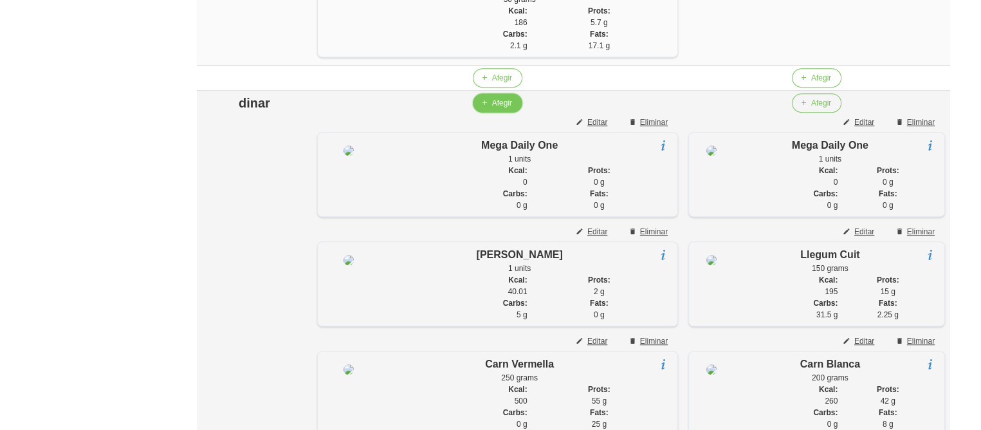
click at [500, 109] on span "Afegir" at bounding box center [502, 103] width 20 height 12
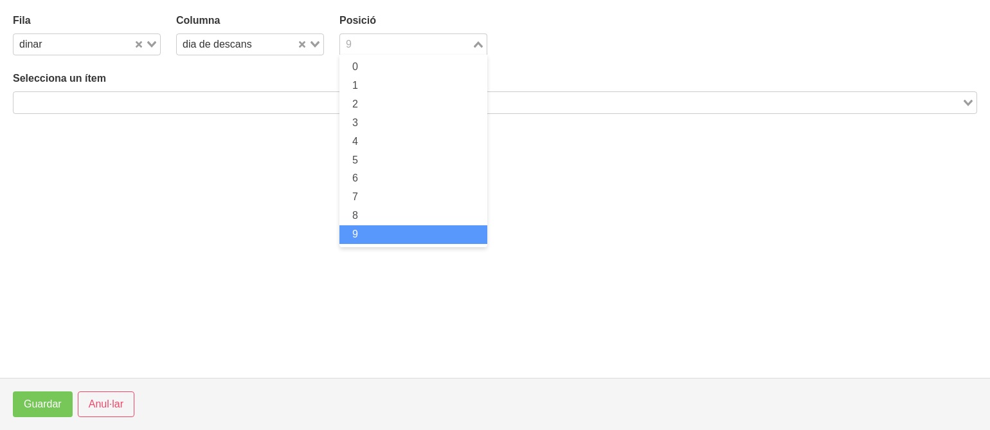
click at [362, 46] on input "Search for option" at bounding box center [406, 44] width 129 height 15
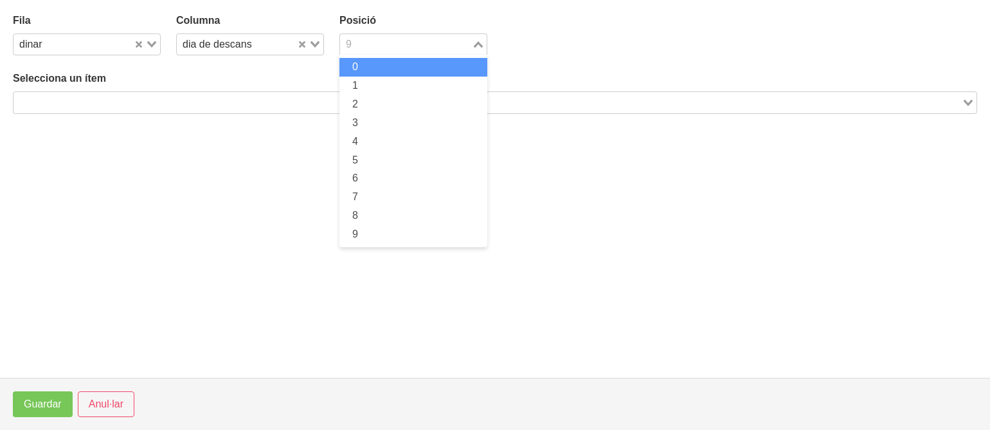
click at [358, 64] on span "0" at bounding box center [355, 66] width 6 height 11
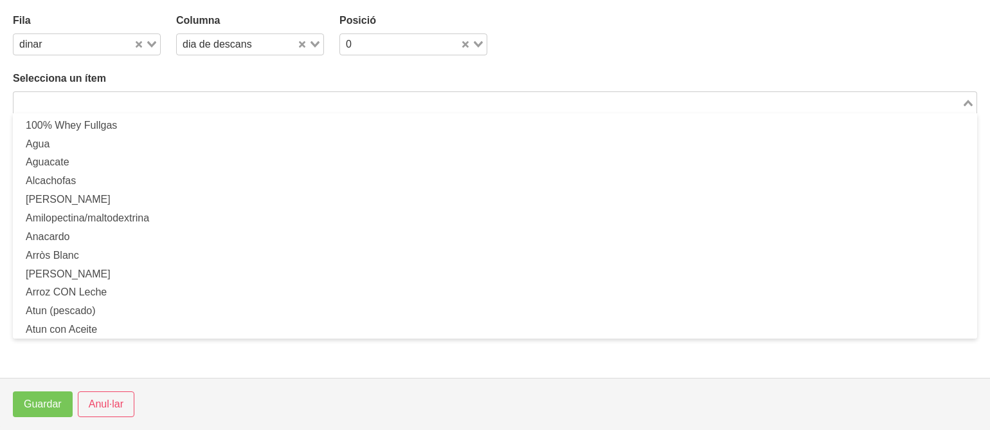
click at [306, 95] on input "Search for option" at bounding box center [488, 102] width 946 height 15
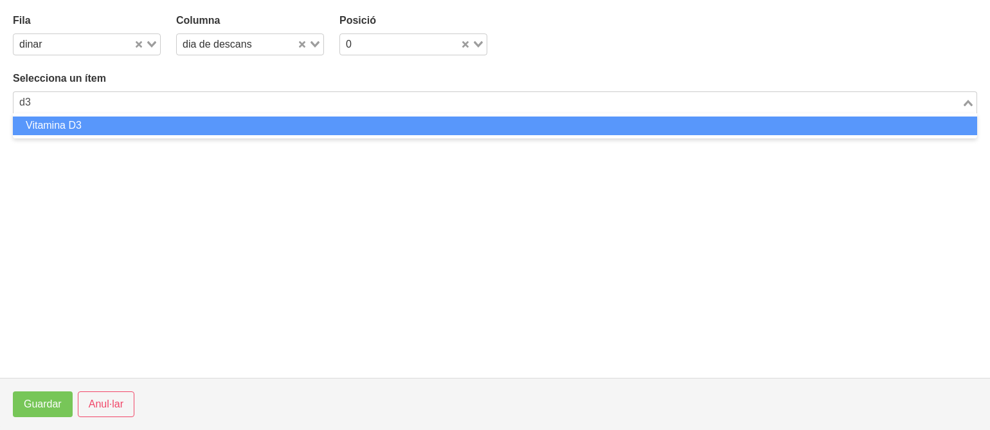
click at [233, 123] on li "Vitamina D3" at bounding box center [495, 125] width 965 height 19
type input "d3"
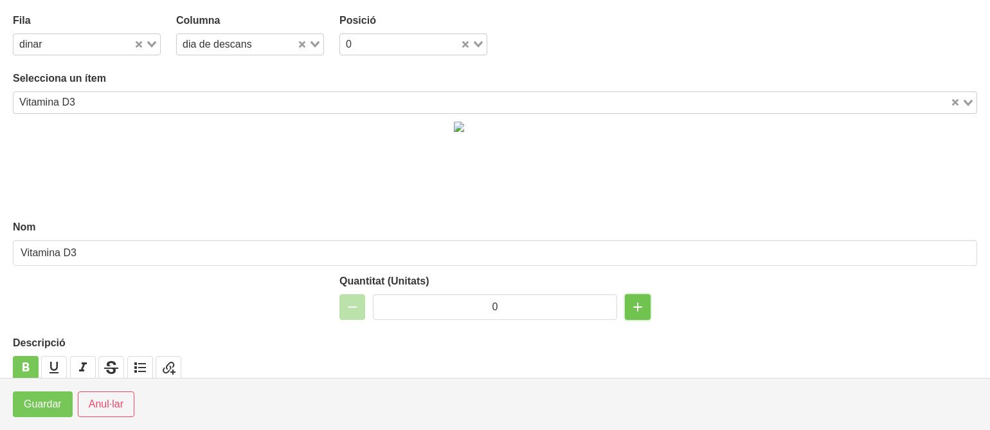
click at [631, 301] on icon "button" at bounding box center [637, 306] width 15 height 23
type input "1"
click at [51, 401] on span "Guardar" at bounding box center [43, 403] width 38 height 15
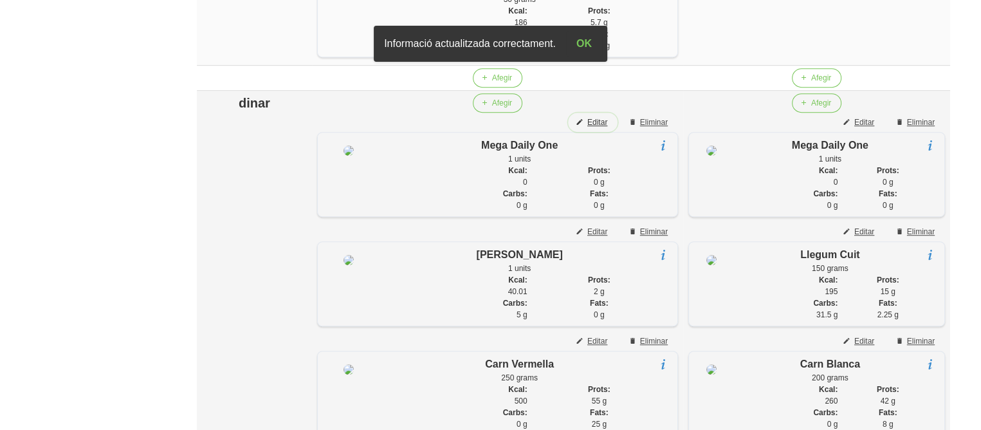
click at [587, 128] on span "Editar" at bounding box center [597, 122] width 20 height 12
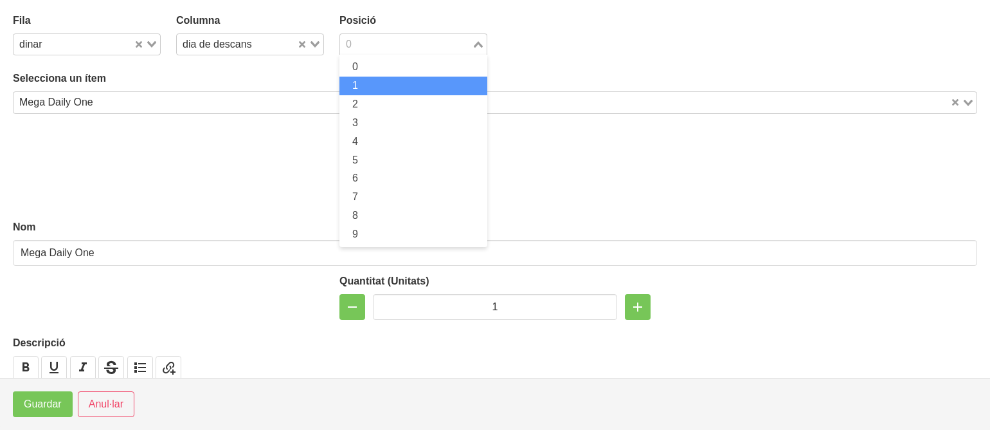
drag, startPoint x: 406, startPoint y: 44, endPoint x: 395, endPoint y: 78, distance: 35.2
click at [395, 55] on div "0 Loading... 0 1 2 3 4 5 6 7 8 9" at bounding box center [414, 44] width 148 height 22
click at [417, 77] on li "1" at bounding box center [414, 86] width 148 height 19
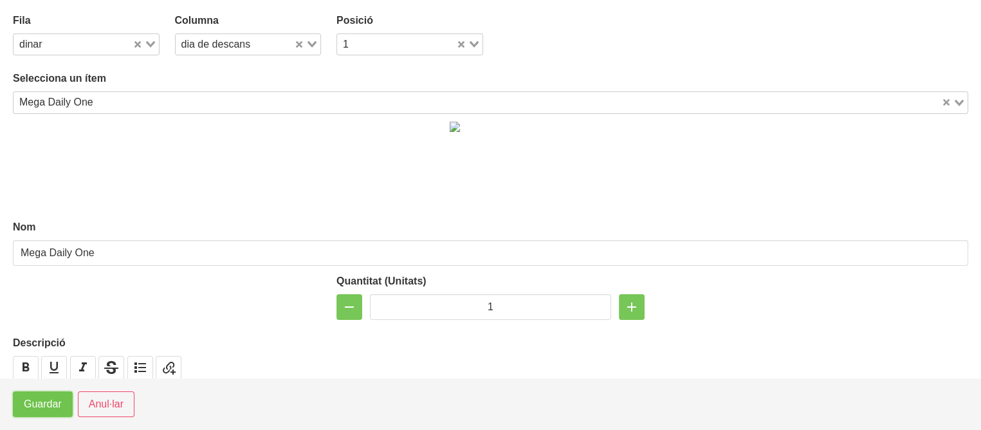
click at [43, 397] on span "Guardar" at bounding box center [43, 403] width 38 height 15
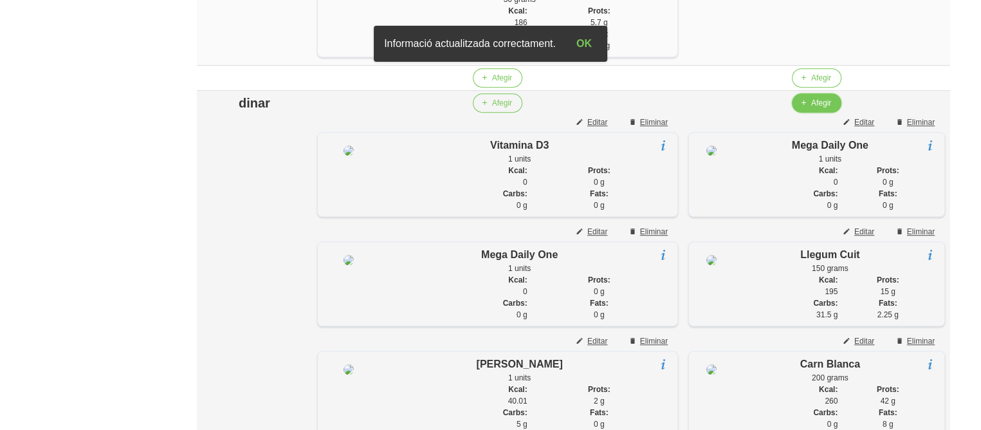
click at [821, 109] on span "Afegir" at bounding box center [821, 103] width 20 height 12
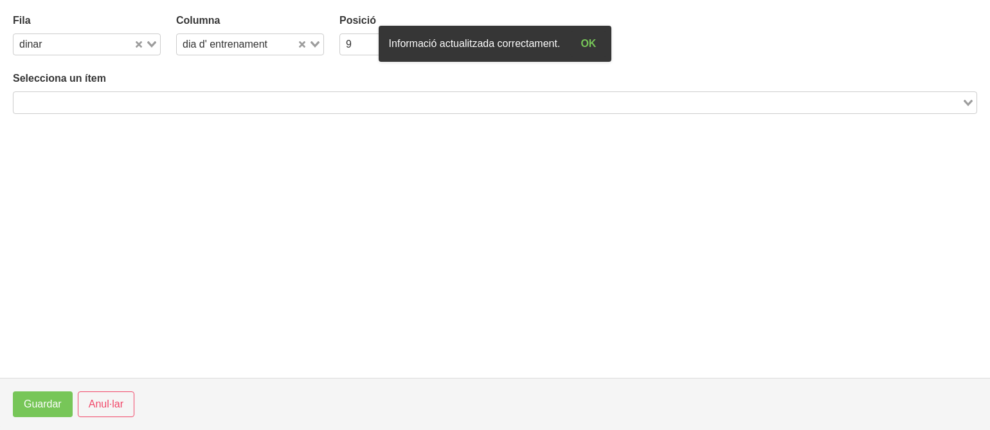
click at [358, 47] on input "Search for option" at bounding box center [407, 44] width 103 height 15
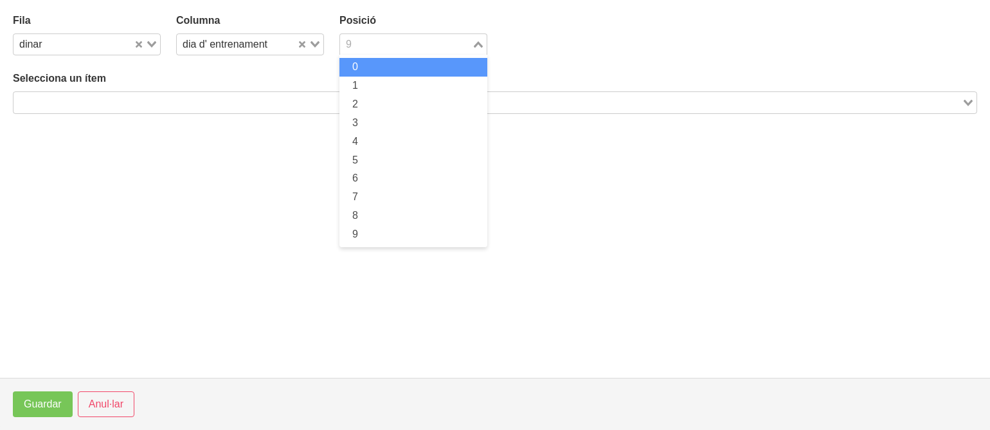
click at [355, 68] on span "0" at bounding box center [355, 66] width 6 height 11
click at [332, 111] on div "Loading..." at bounding box center [495, 102] width 965 height 22
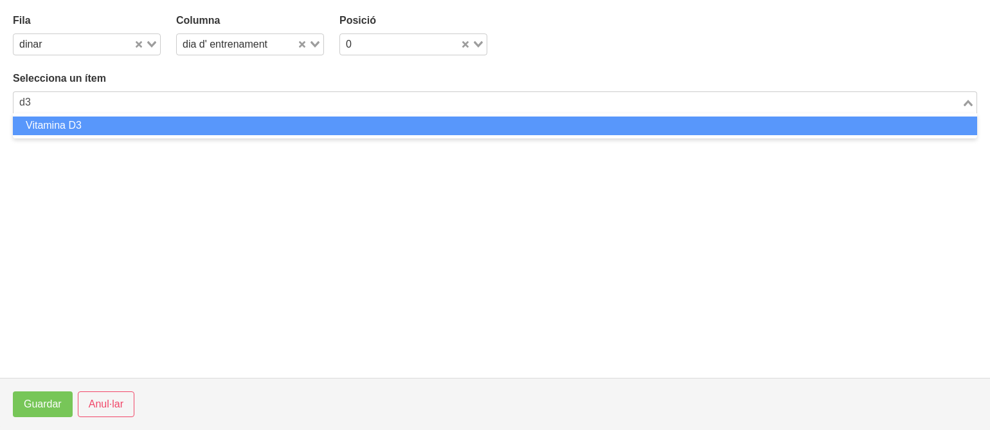
click at [331, 122] on li "Vitamina D3" at bounding box center [495, 125] width 965 height 19
type input "d3"
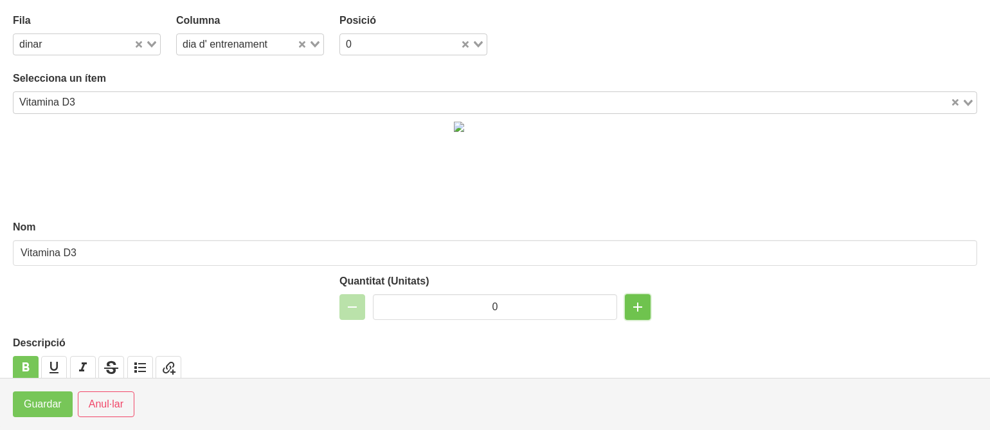
click at [630, 304] on icon "button" at bounding box center [637, 306] width 15 height 23
type input "1"
click at [41, 402] on span "Guardar" at bounding box center [43, 403] width 38 height 15
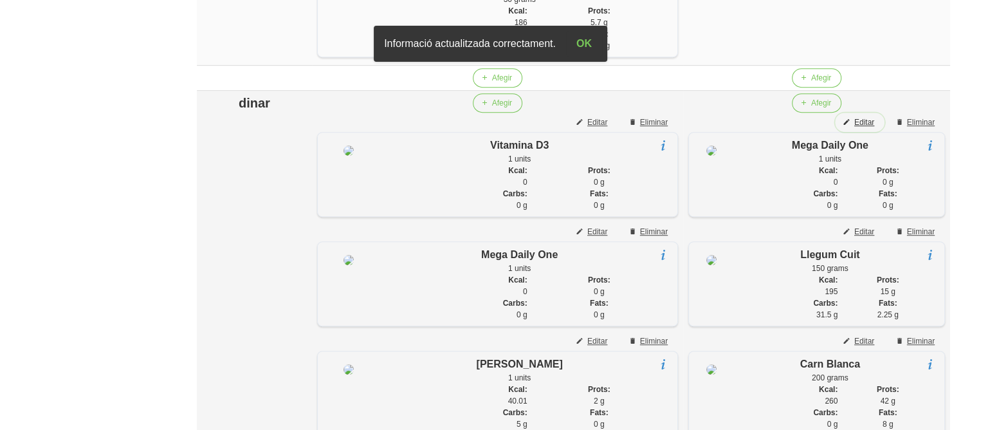
click at [852, 128] on span "button" at bounding box center [847, 122] width 12 height 12
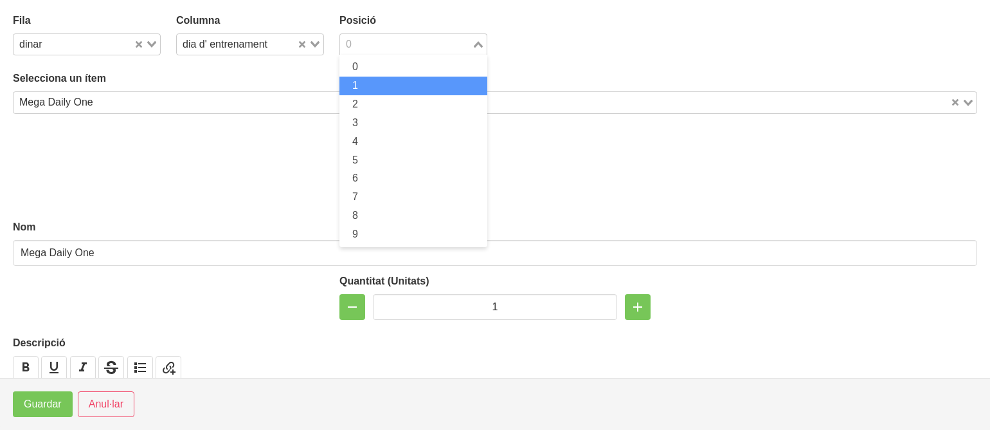
drag, startPoint x: 355, startPoint y: 48, endPoint x: 349, endPoint y: 89, distance: 41.0
click at [349, 55] on div "0 Loading... 0 1 2 3 4 5 6 7 8 9" at bounding box center [414, 44] width 148 height 22
click at [349, 89] on li "1" at bounding box center [414, 86] width 148 height 19
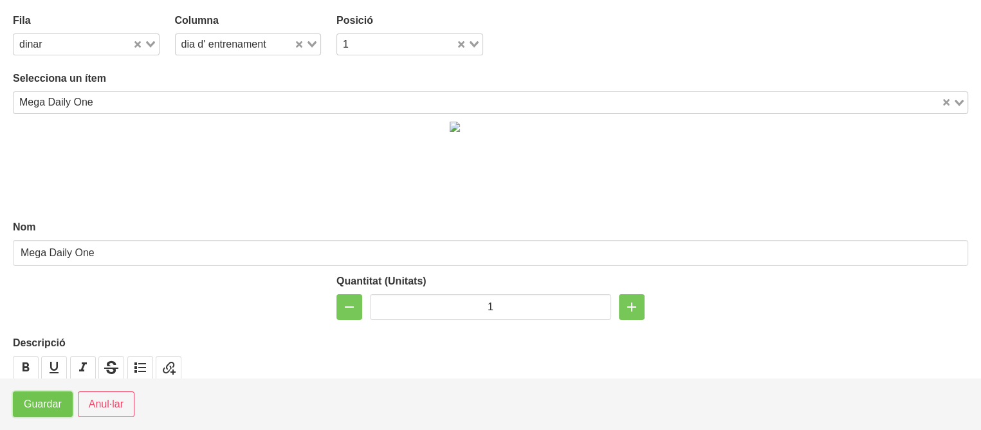
click at [44, 405] on span "Guardar" at bounding box center [43, 403] width 38 height 15
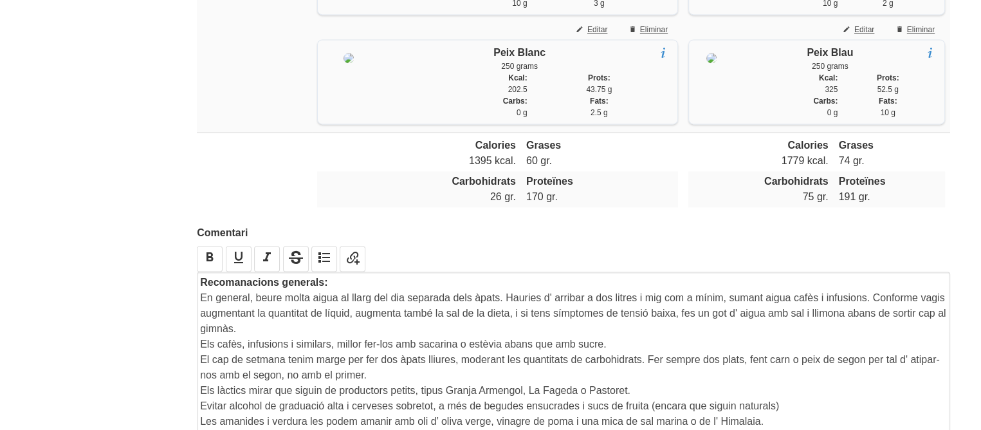
scroll to position [2158, 0]
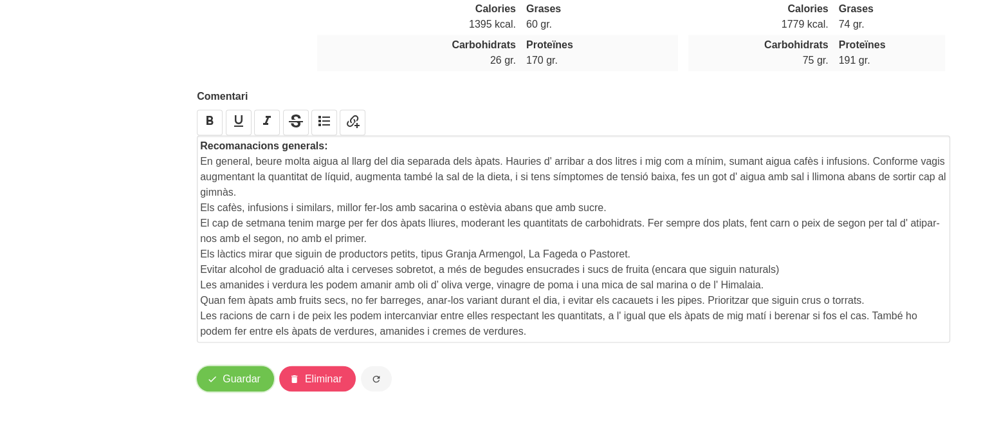
click at [221, 375] on button "Guardar" at bounding box center [235, 378] width 77 height 26
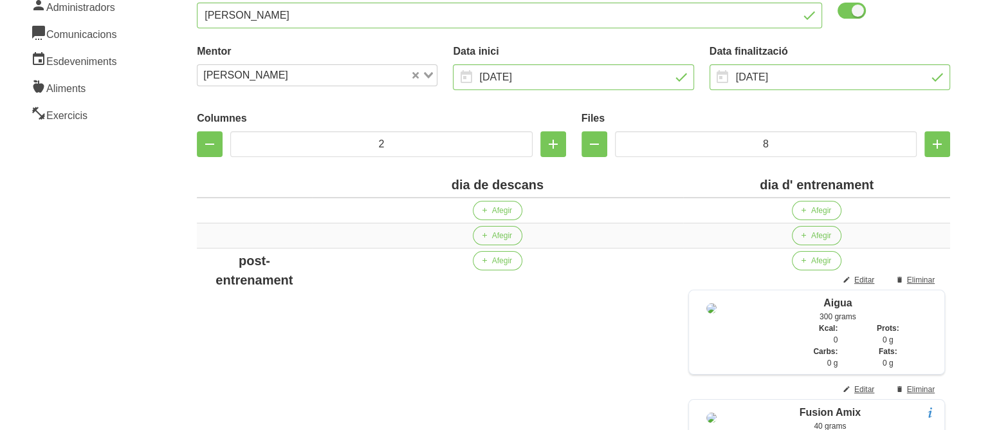
scroll to position [0, 0]
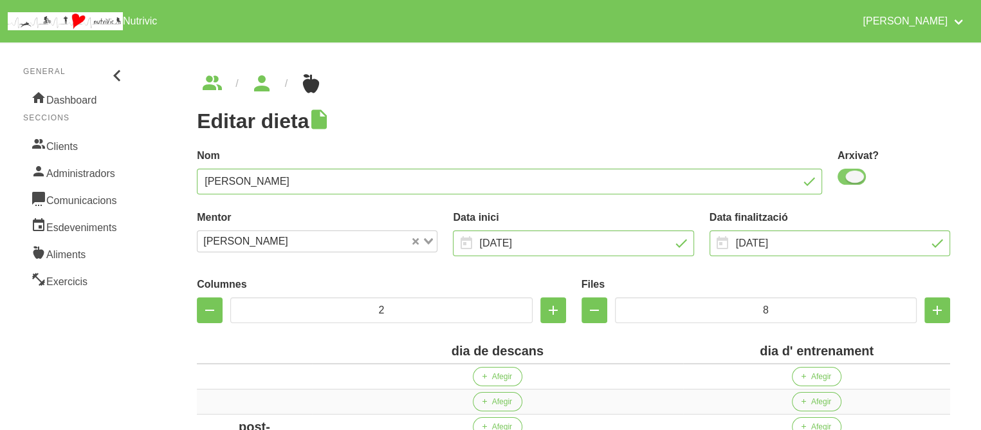
click at [844, 177] on span at bounding box center [851, 177] width 28 height 16
click at [844, 177] on input "checkbox" at bounding box center [841, 176] width 8 height 8
checkbox input "false"
click at [729, 147] on div "Nom [PERSON_NAME]" at bounding box center [509, 171] width 641 height 62
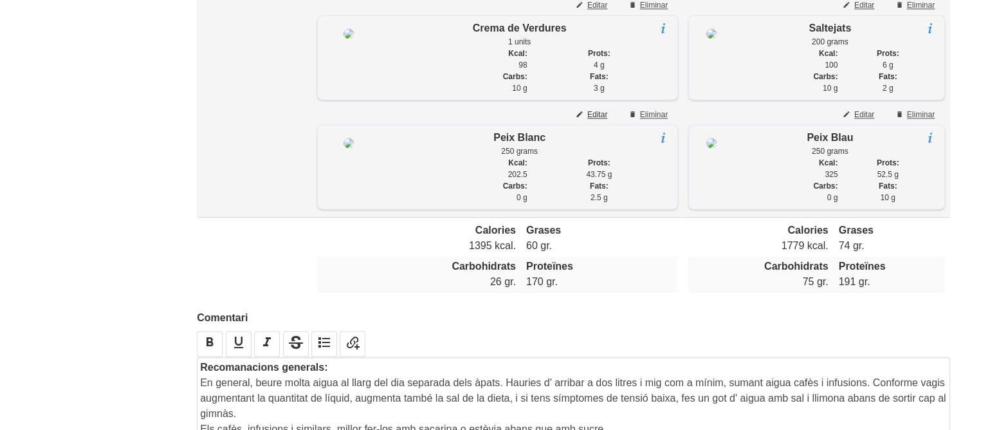
scroll to position [2158, 0]
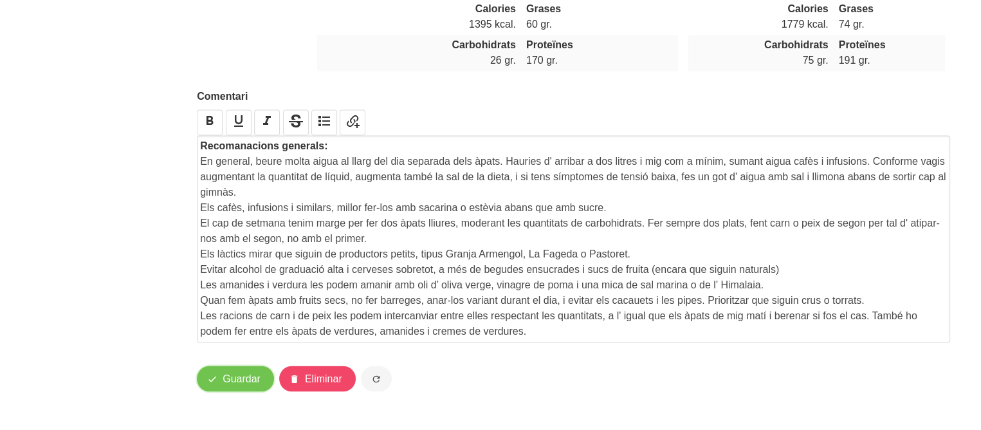
click at [237, 376] on span "Guardar" at bounding box center [242, 377] width 38 height 15
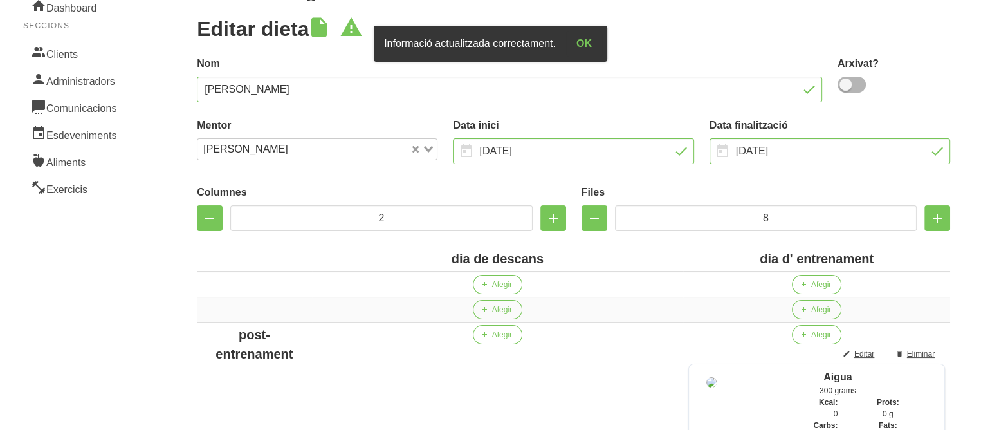
scroll to position [0, 0]
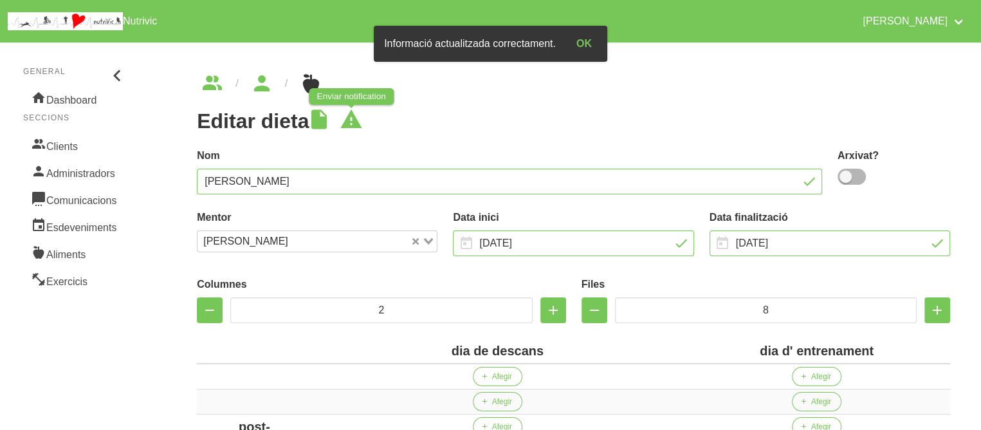
click at [363, 125] on icon at bounding box center [351, 120] width 23 height 26
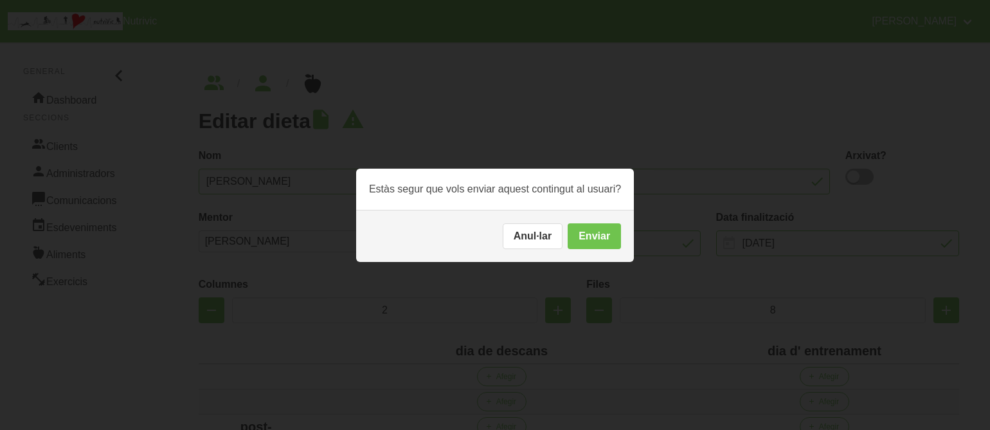
click at [596, 235] on button "Enviar" at bounding box center [594, 236] width 53 height 26
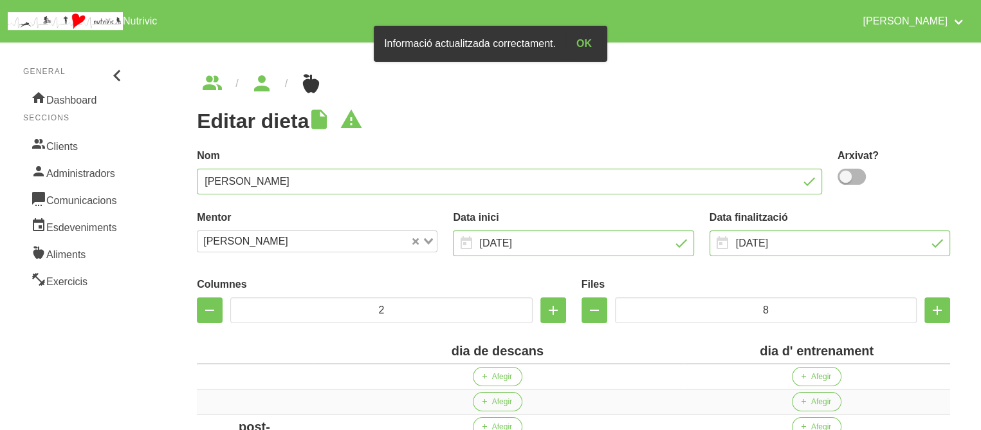
click at [484, 161] on label "Nom" at bounding box center [509, 155] width 625 height 15
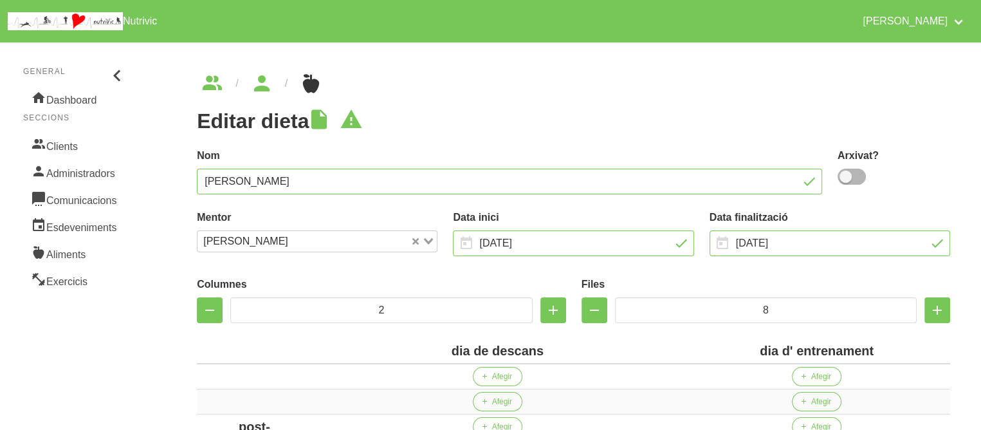
click at [536, 140] on div "Nom [PERSON_NAME]" at bounding box center [509, 171] width 641 height 62
